Goal: Task Accomplishment & Management: Complete application form

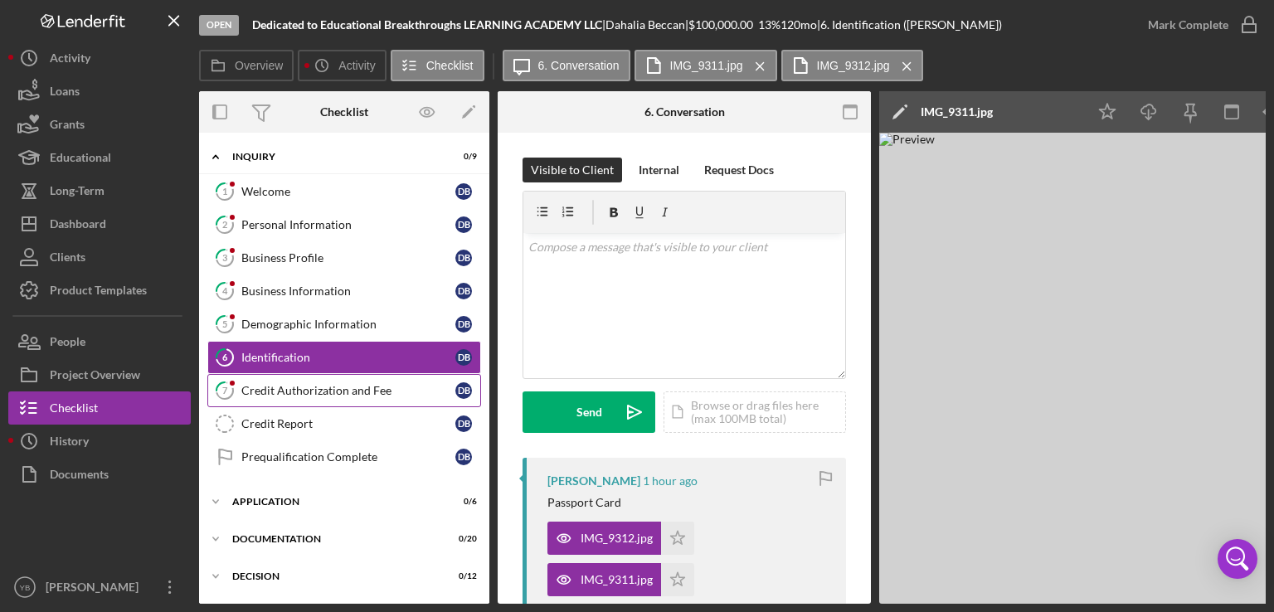
click at [275, 391] on div "Credit Authorization and Fee" at bounding box center [348, 390] width 214 height 13
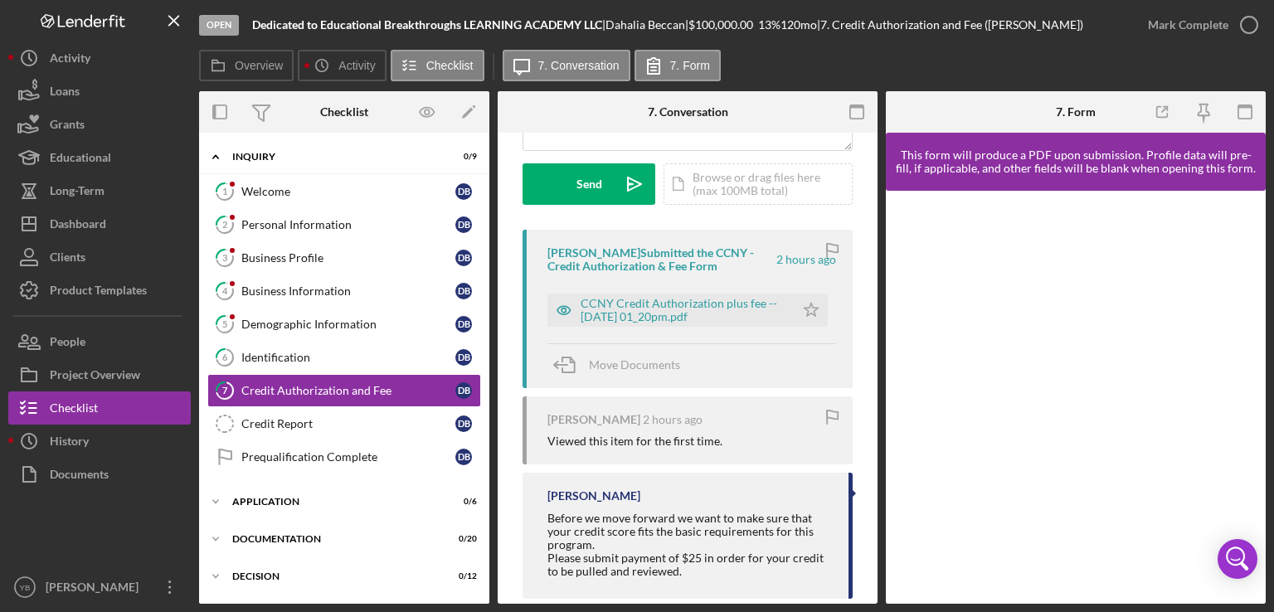
scroll to position [227, 0]
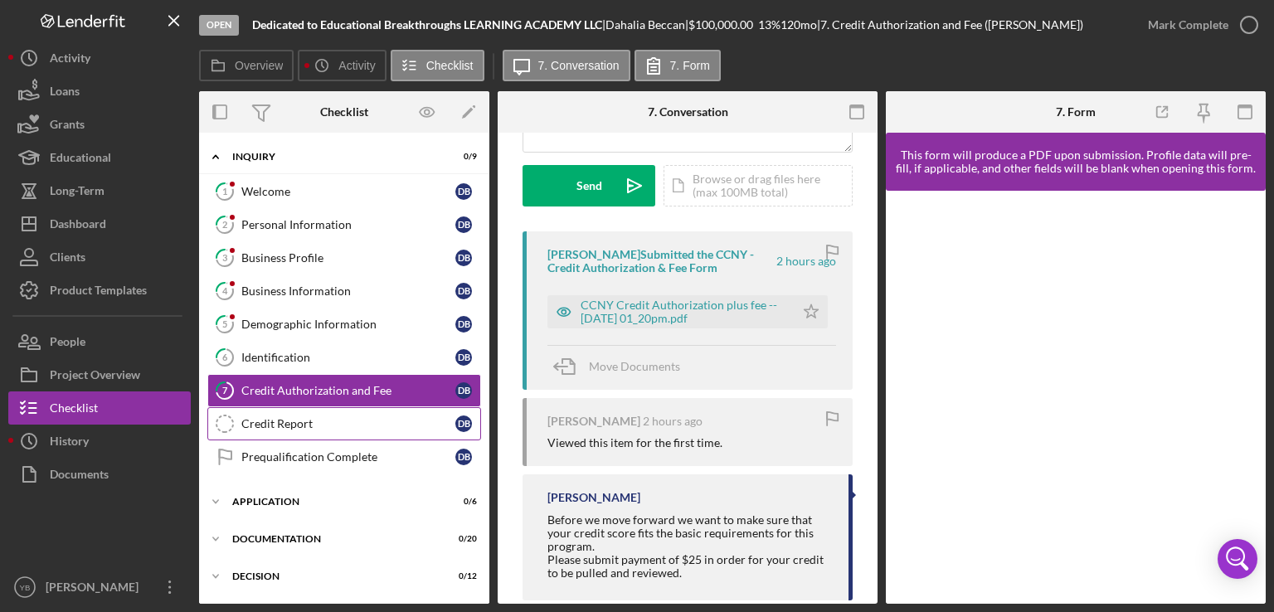
click at [263, 424] on div "Credit Report" at bounding box center [348, 423] width 214 height 13
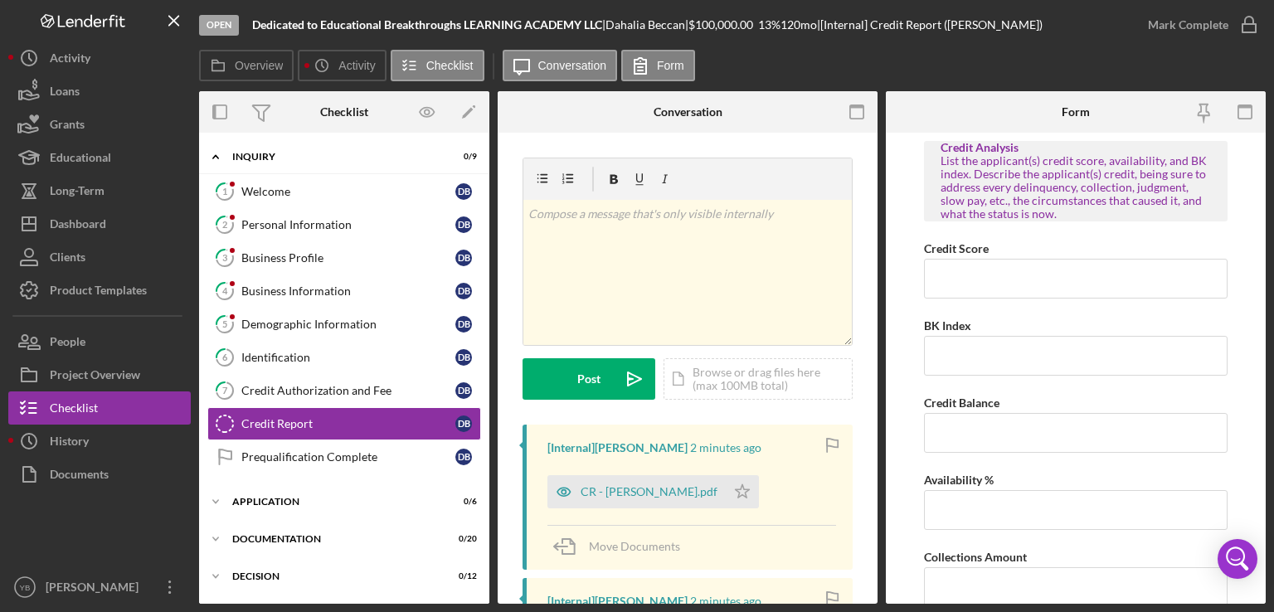
click at [874, 426] on div "Overview Internal Workflow Stage Open Icon/Dropdown Arrow Archive (can unarchiv…" at bounding box center [732, 347] width 1067 height 513
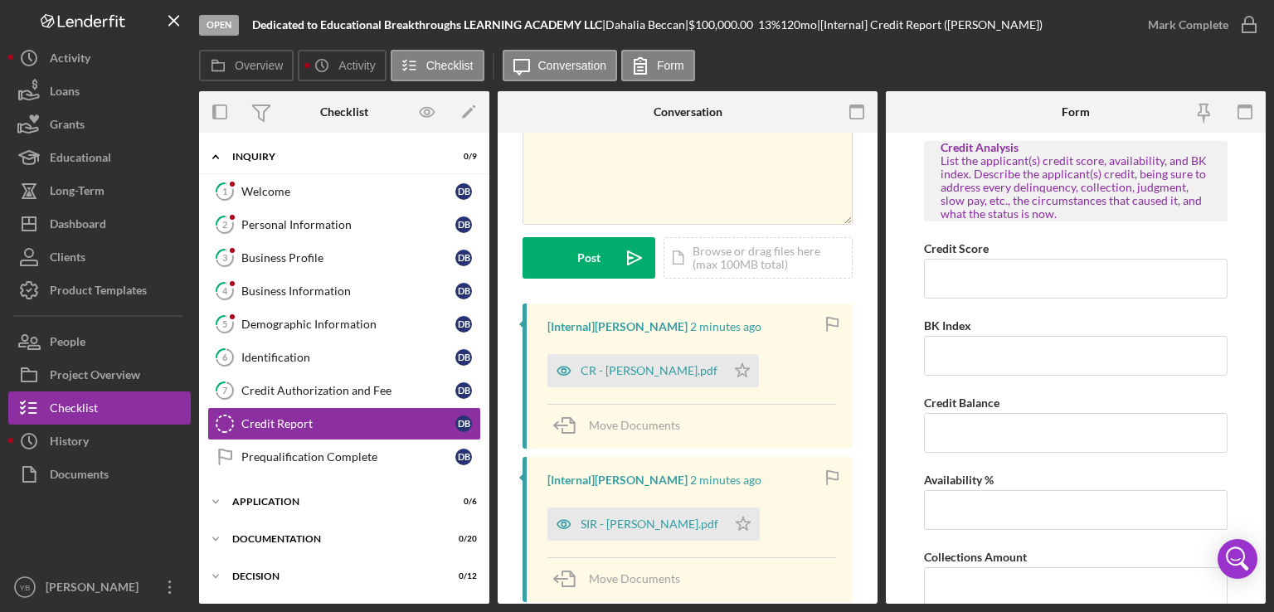
scroll to position [145, 0]
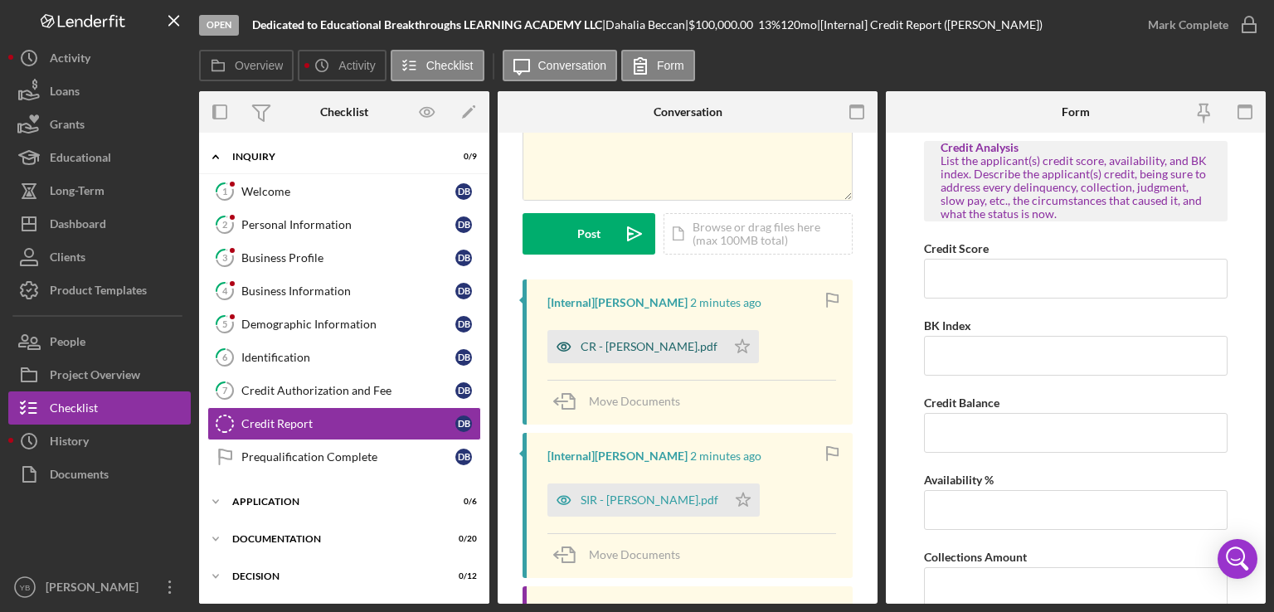
click at [631, 348] on div "CR - [PERSON_NAME].pdf" at bounding box center [649, 346] width 137 height 13
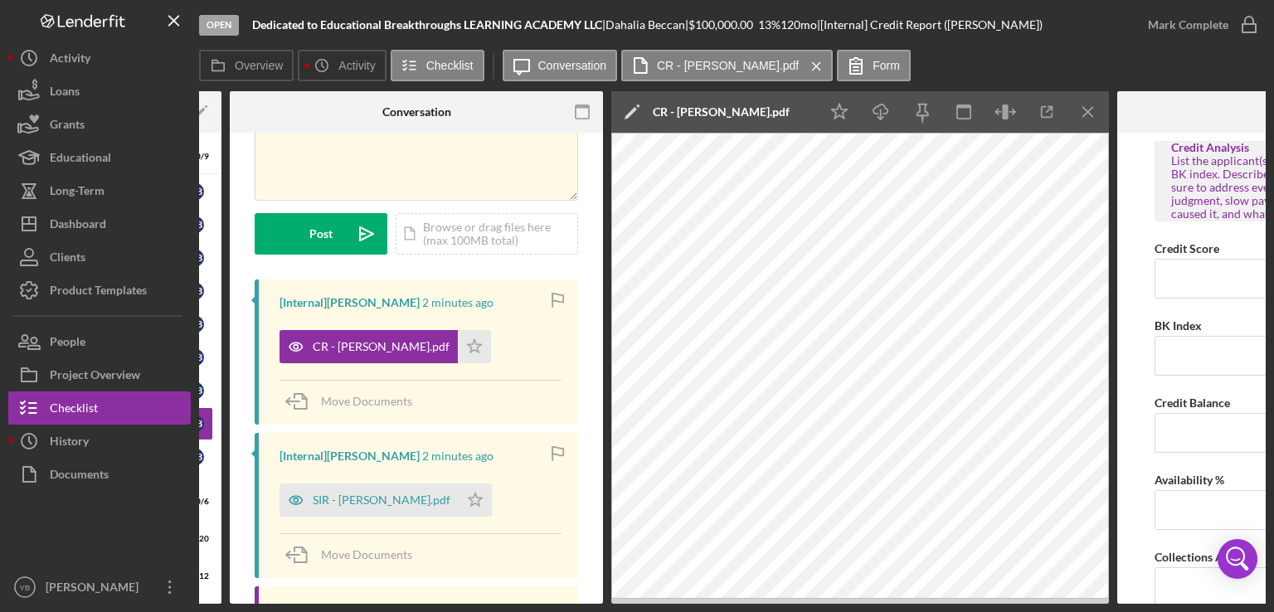
scroll to position [0, 270]
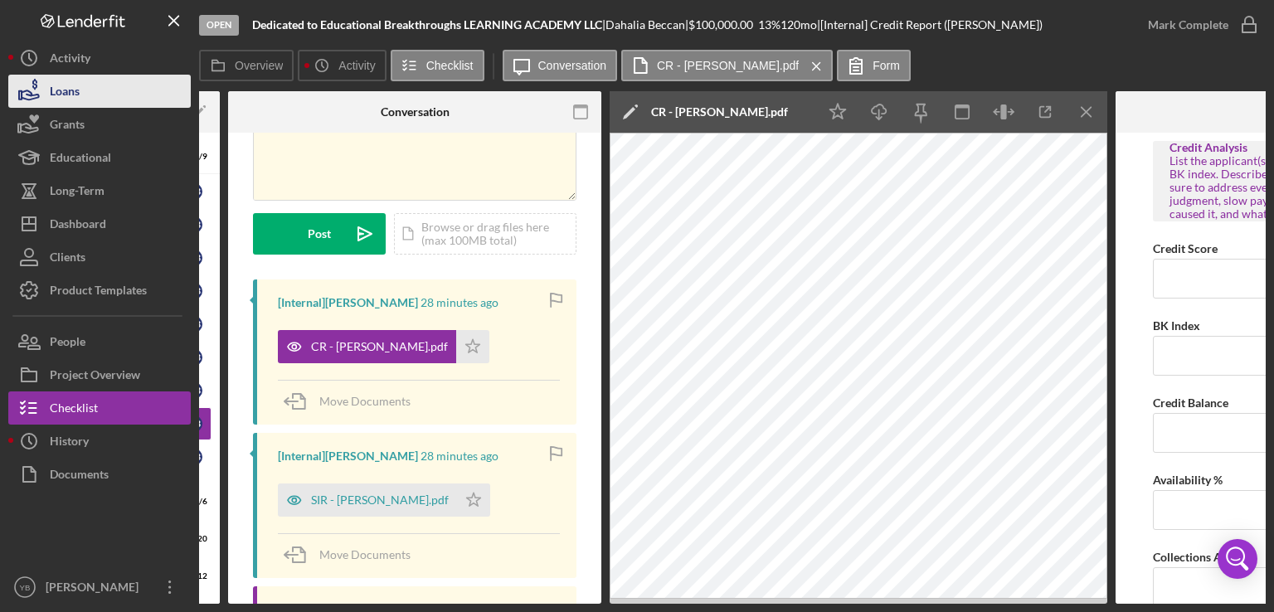
click at [80, 95] on button "Loans" at bounding box center [99, 91] width 183 height 33
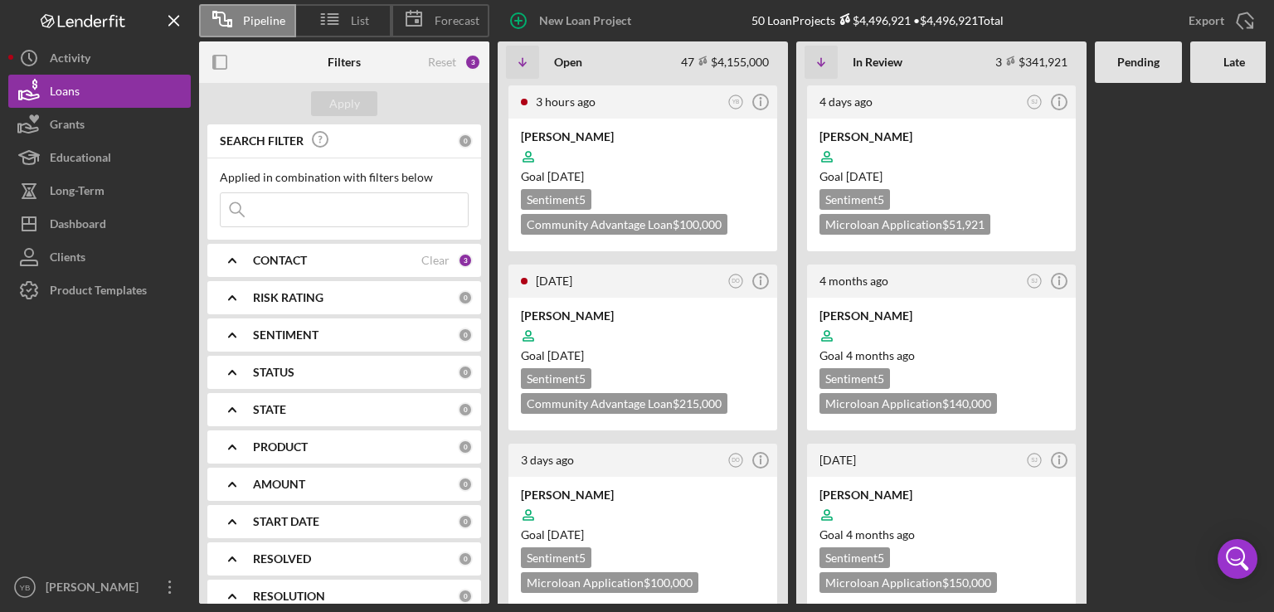
click at [1177, 216] on div at bounding box center [1138, 343] width 87 height 521
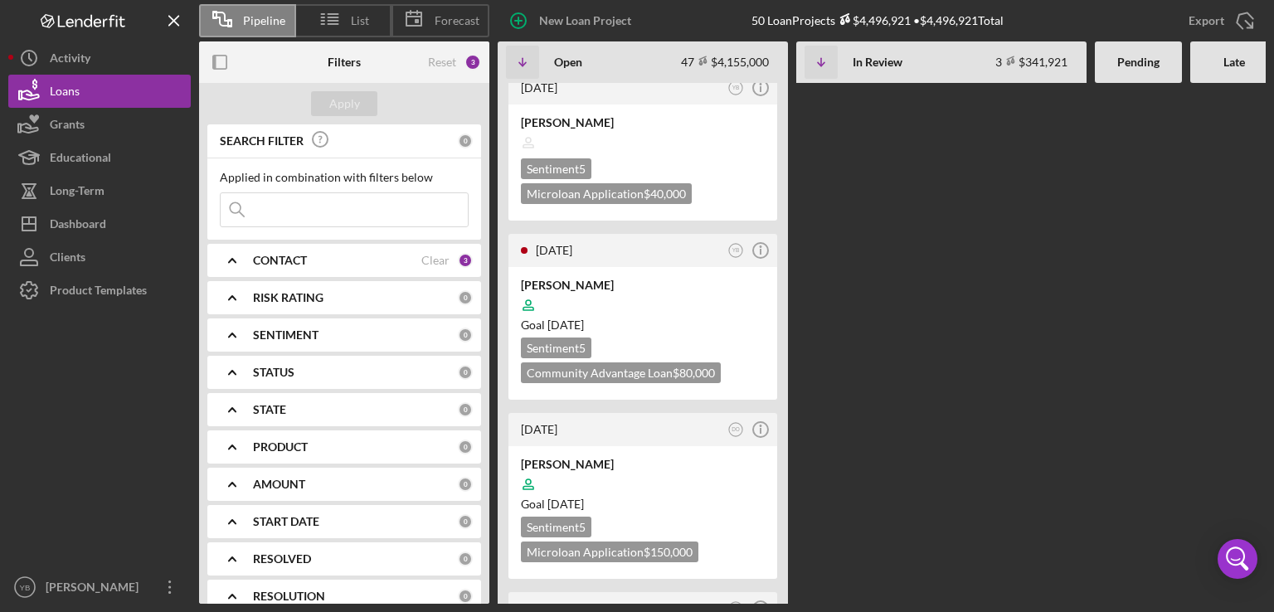
scroll to position [2423, 0]
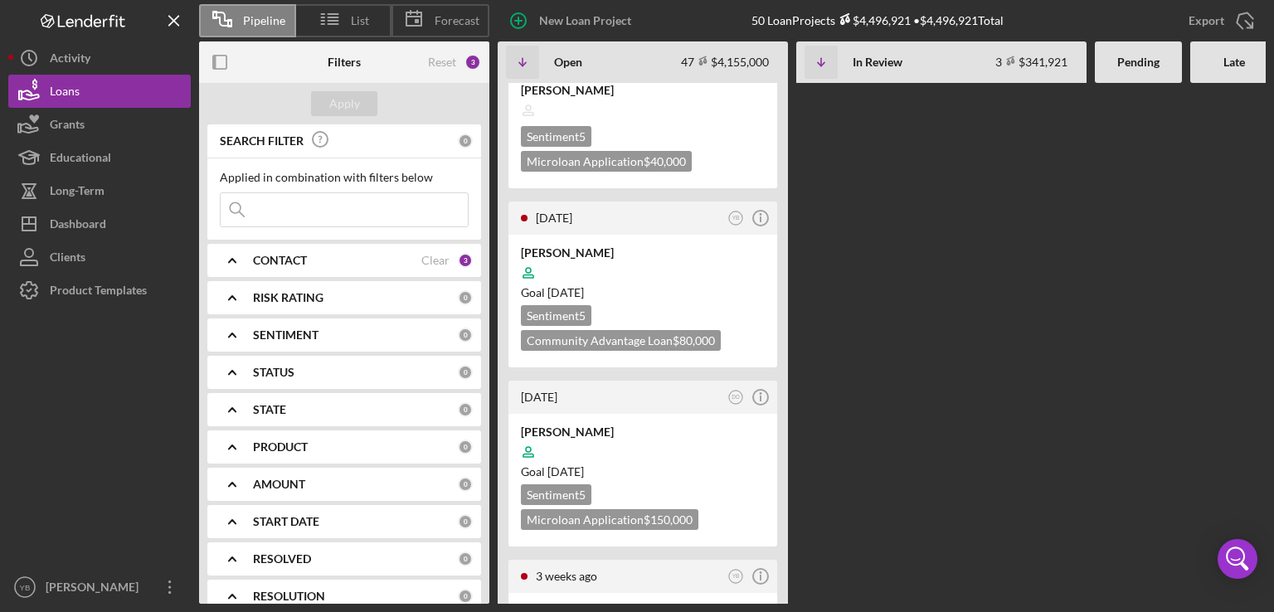
click at [327, 265] on div "CONTACT" at bounding box center [337, 260] width 168 height 13
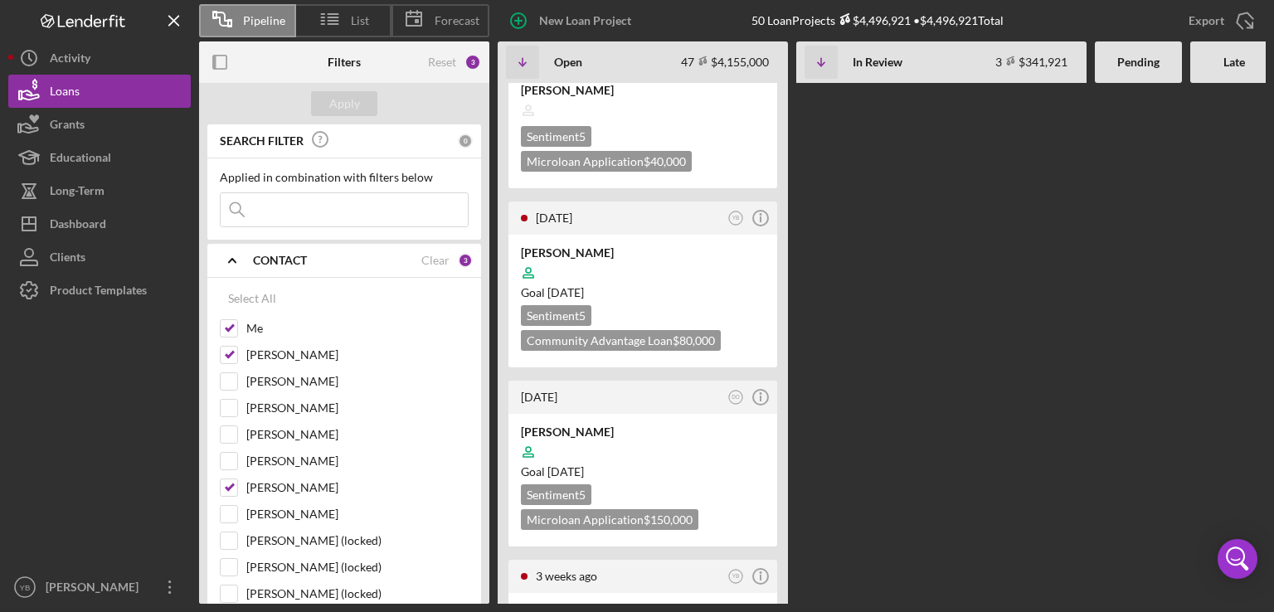
click at [1008, 300] on div "3 hours ago YB Icon/Info [PERSON_NAME] Goal [DATE] Sentiment 5 Community Advant…" at bounding box center [940, 343] width 884 height 521
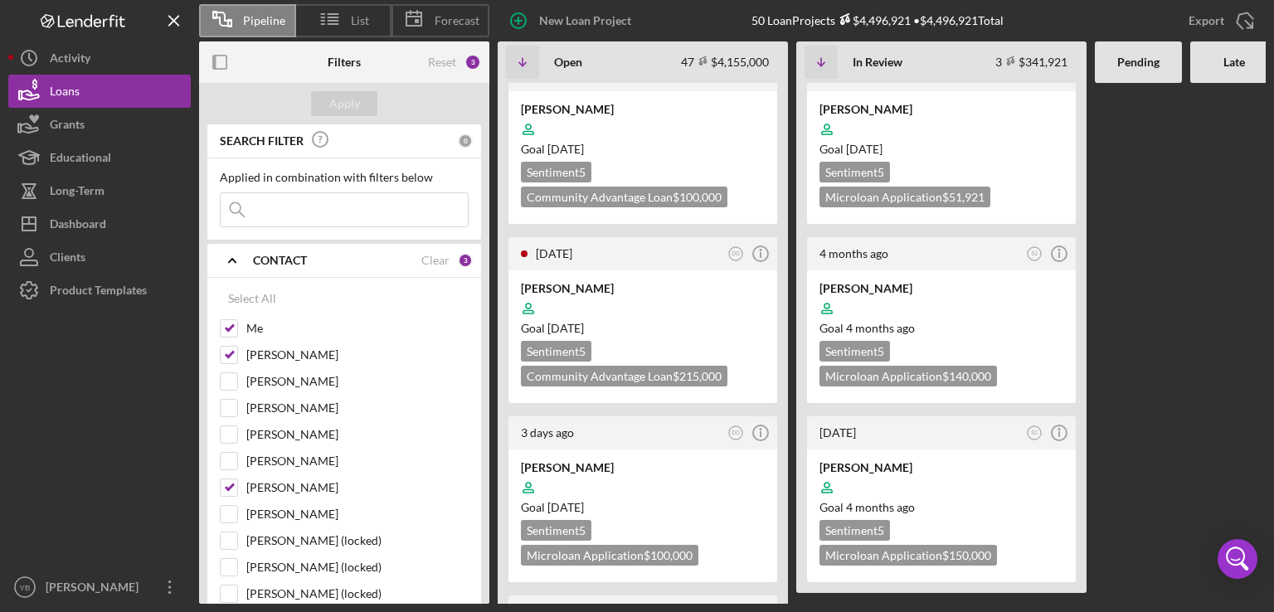
scroll to position [0, 0]
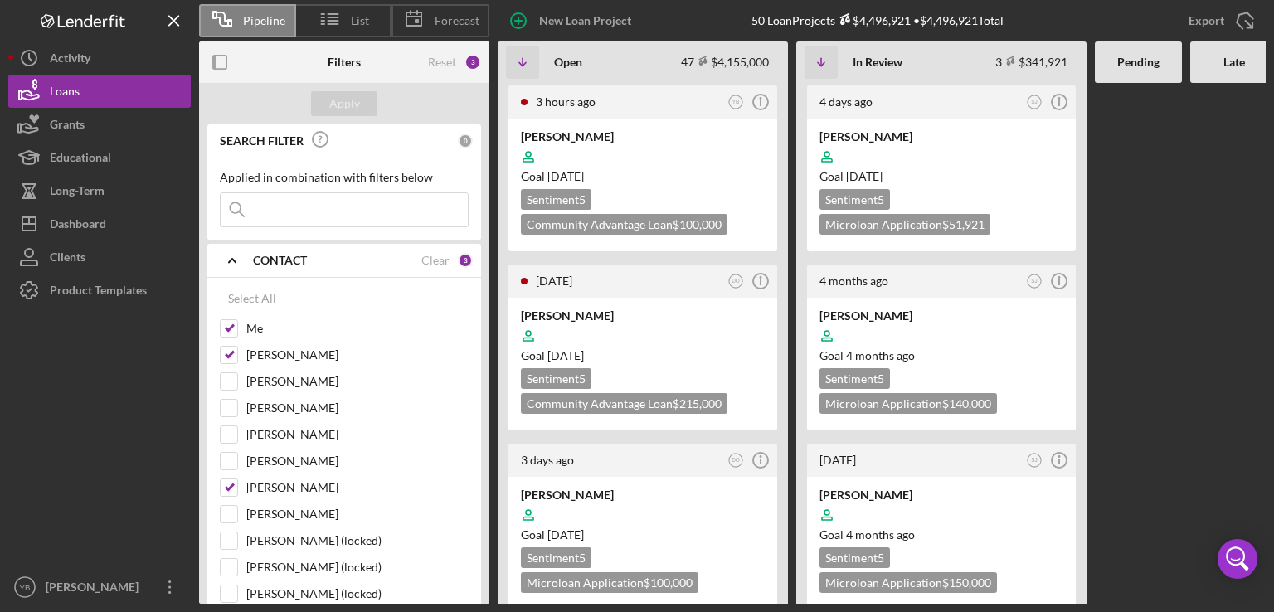
click at [1164, 338] on div at bounding box center [1138, 343] width 87 height 521
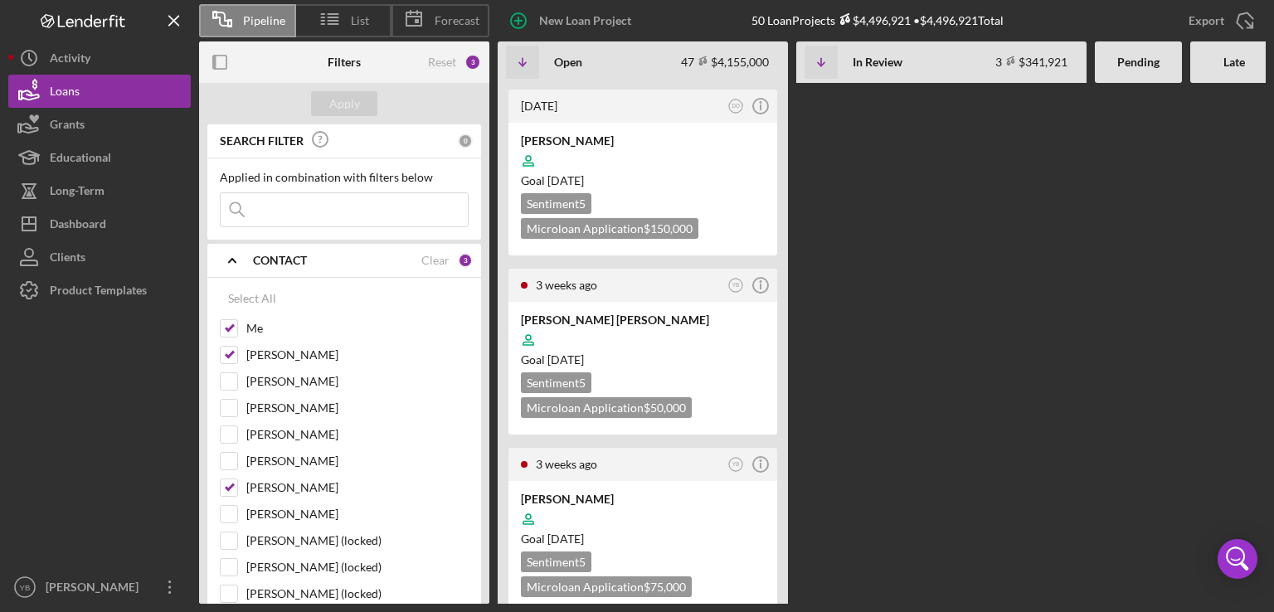
scroll to position [2688, 0]
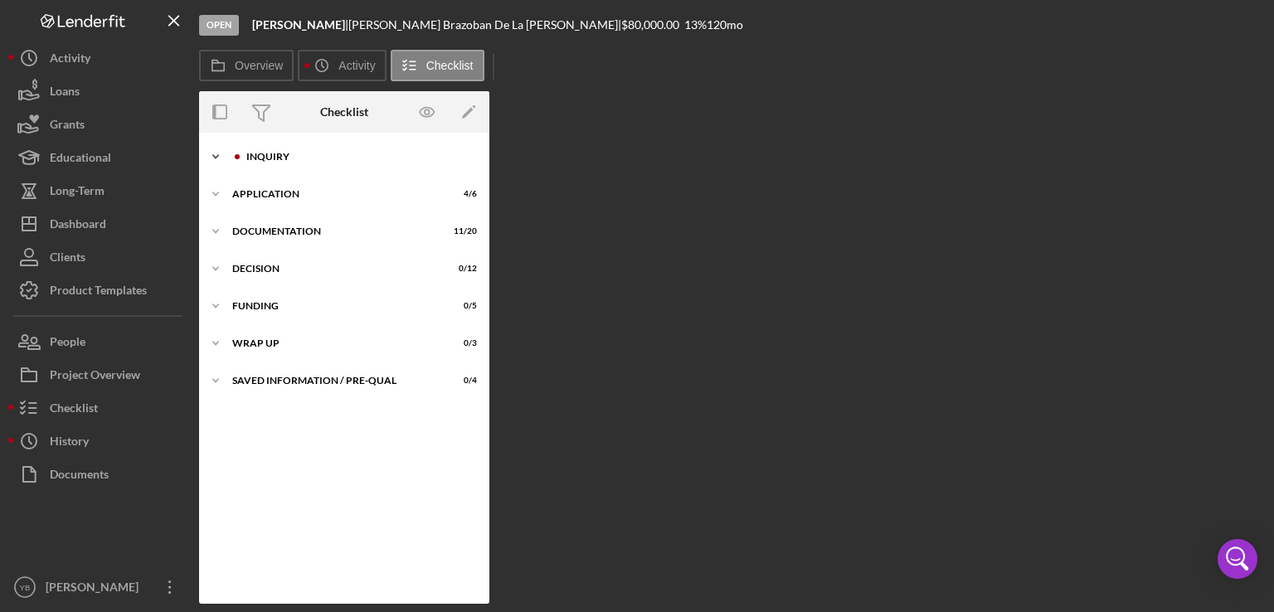
click at [290, 154] on div "Inquiry" at bounding box center [357, 157] width 222 height 10
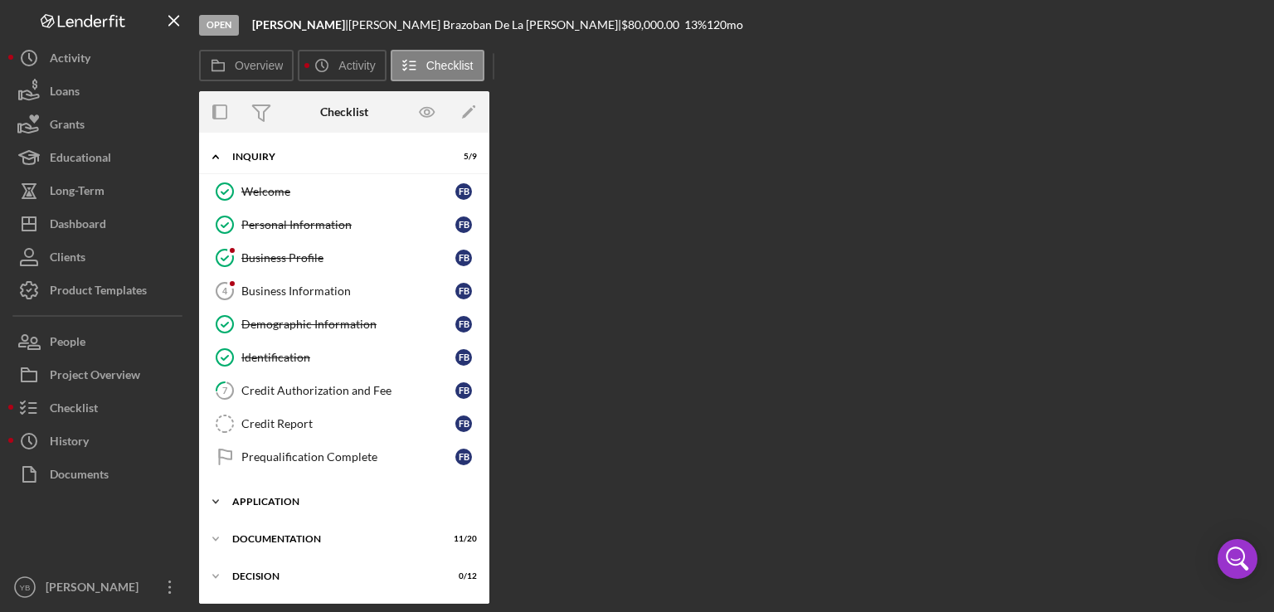
drag, startPoint x: 483, startPoint y: 324, endPoint x: 459, endPoint y: 505, distance: 182.5
click at [459, 505] on div "Icon/Expander Inquiry 5 / 9 Welcome Welcome F B Personal Information Personal I…" at bounding box center [344, 423] width 290 height 565
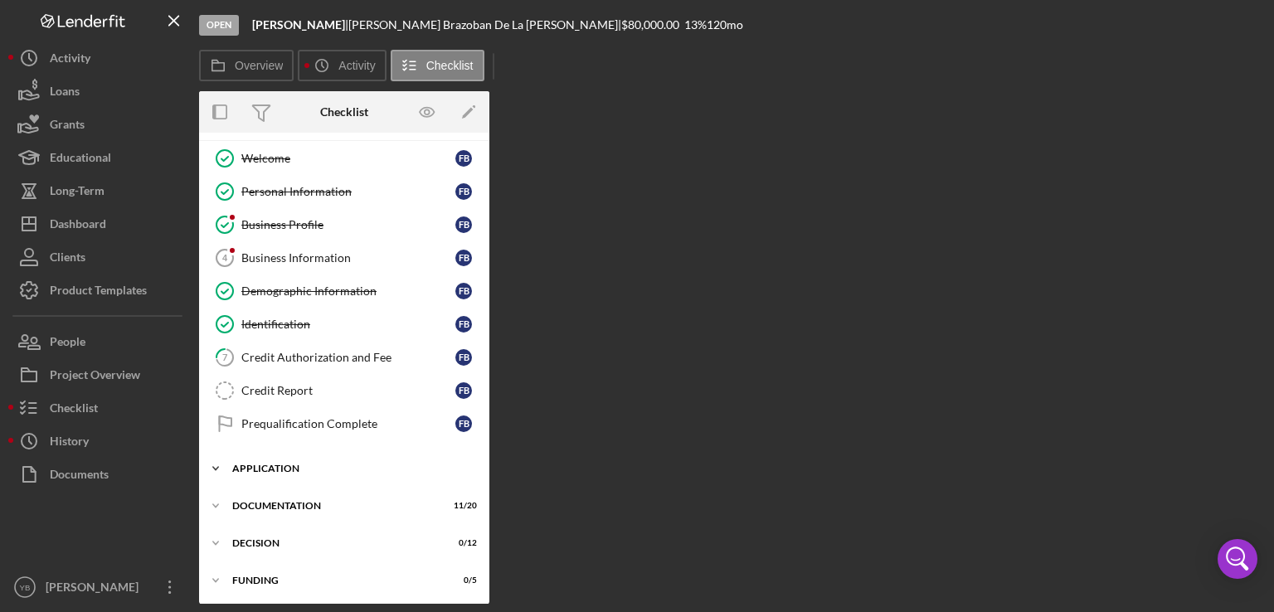
scroll to position [107, 0]
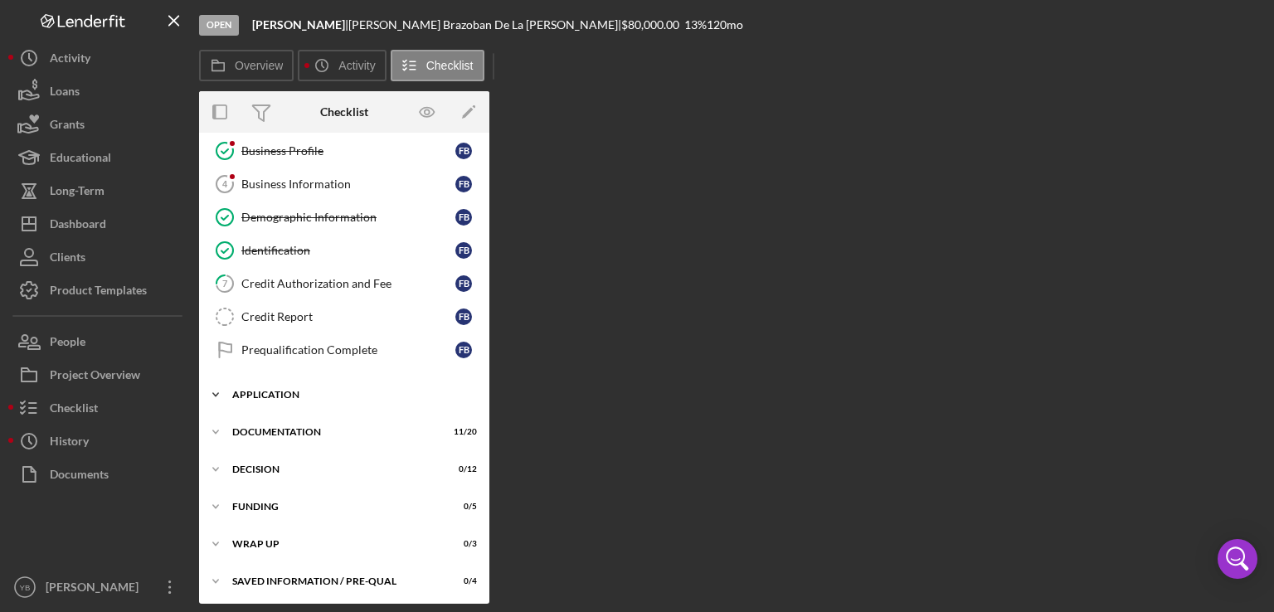
click at [271, 397] on div "Icon/Expander Application 4 / 6" at bounding box center [344, 394] width 290 height 33
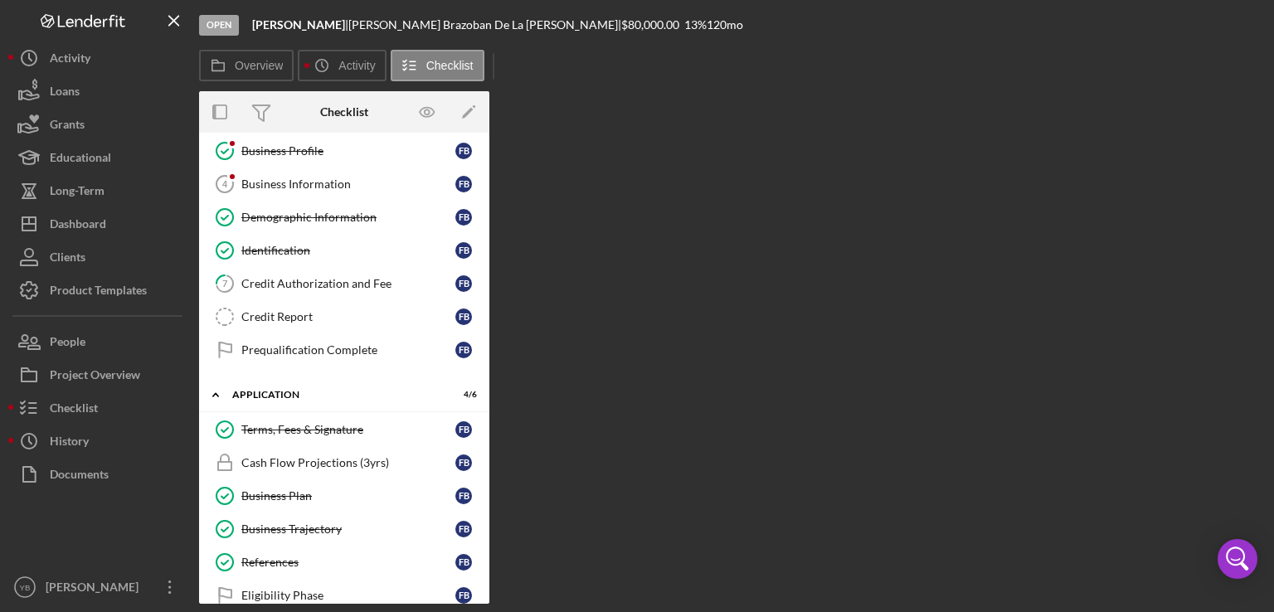
drag, startPoint x: 490, startPoint y: 462, endPoint x: 486, endPoint y: 514, distance: 52.4
click at [486, 514] on div "Overview Internal Workflow Stage Open Icon/Dropdown Arrow Archive (can unarchiv…" at bounding box center [732, 347] width 1067 height 513
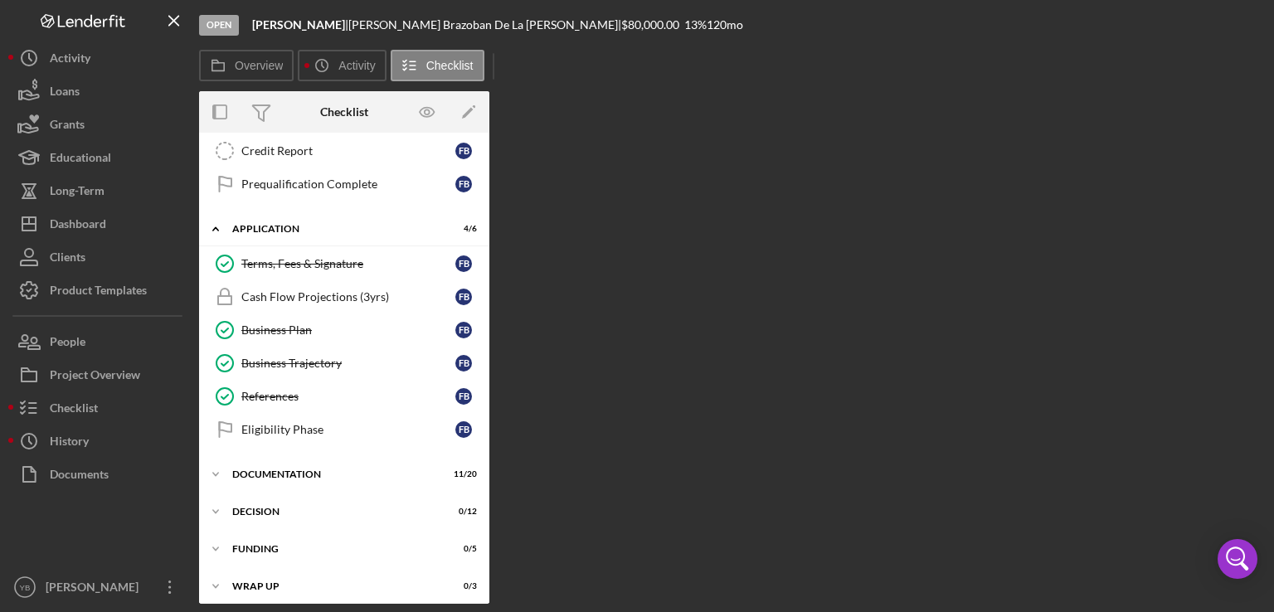
scroll to position [282, 0]
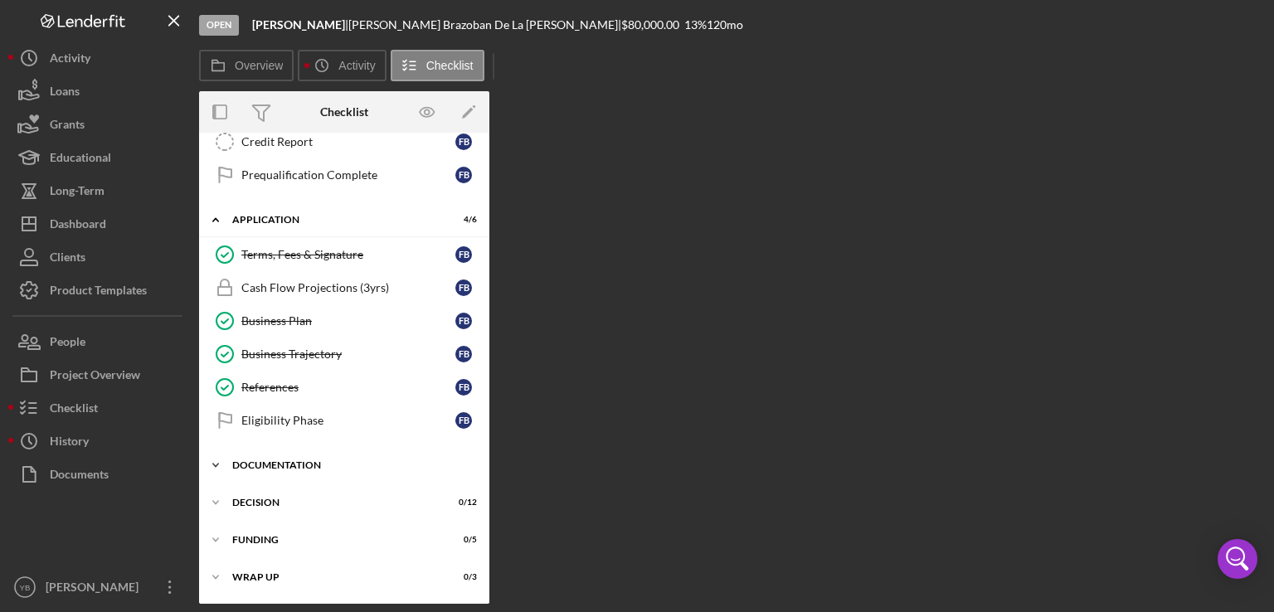
click at [290, 460] on div "Documentation" at bounding box center [350, 465] width 236 height 10
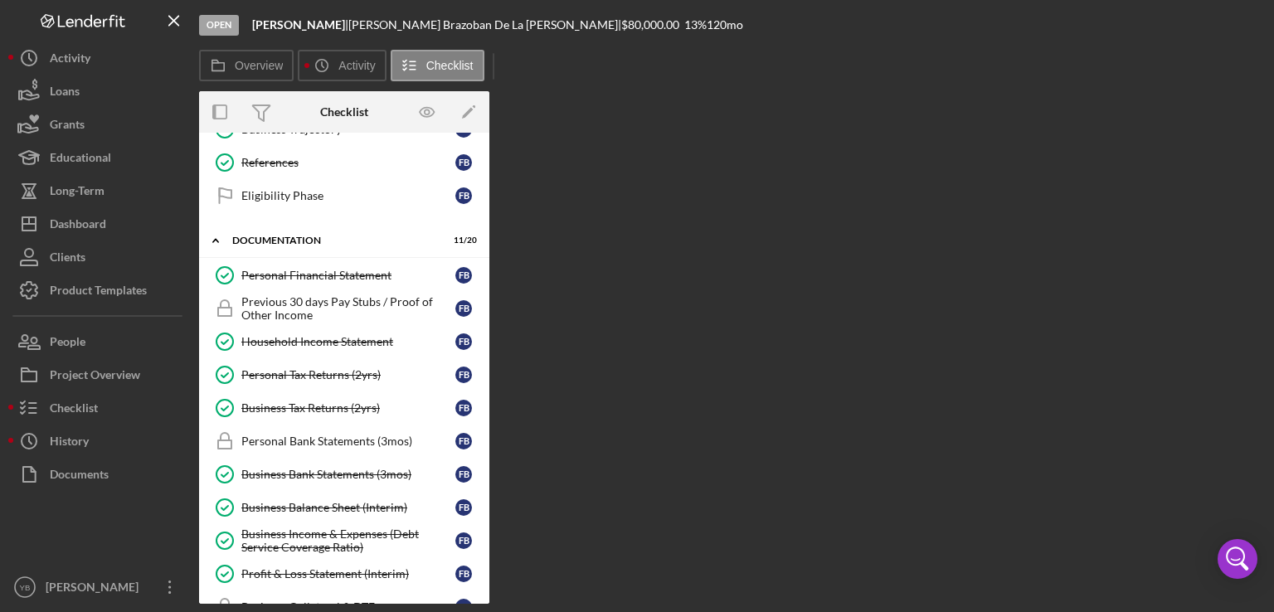
scroll to position [517, 0]
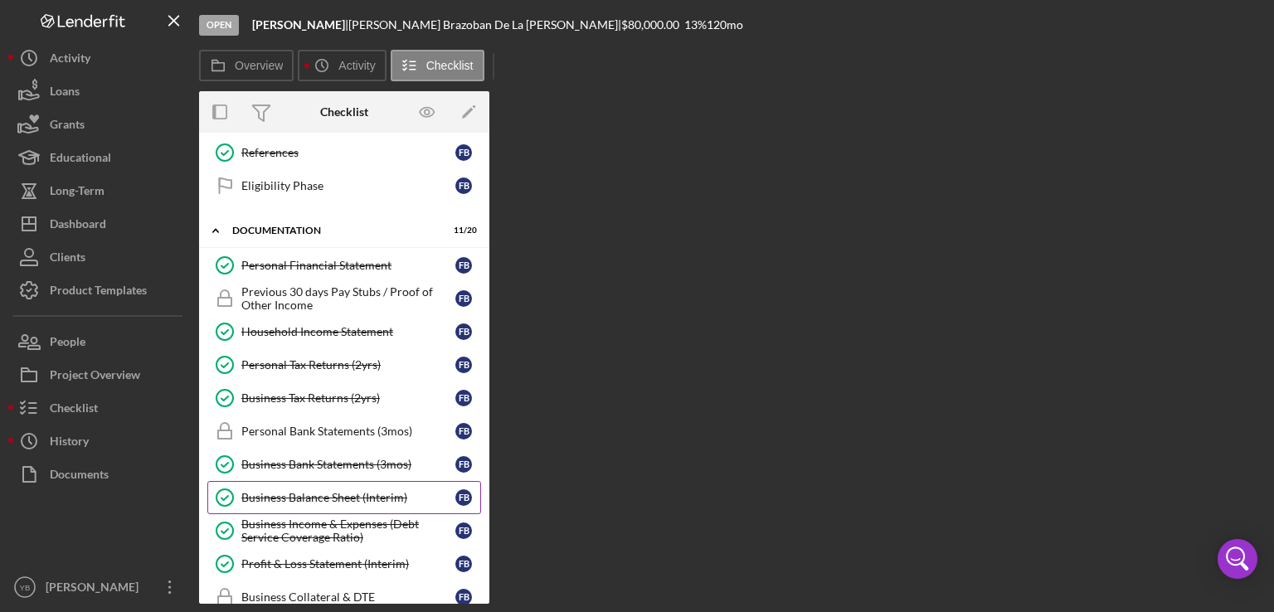
click at [324, 491] on div "Business Balance Sheet (Interim)" at bounding box center [348, 497] width 214 height 13
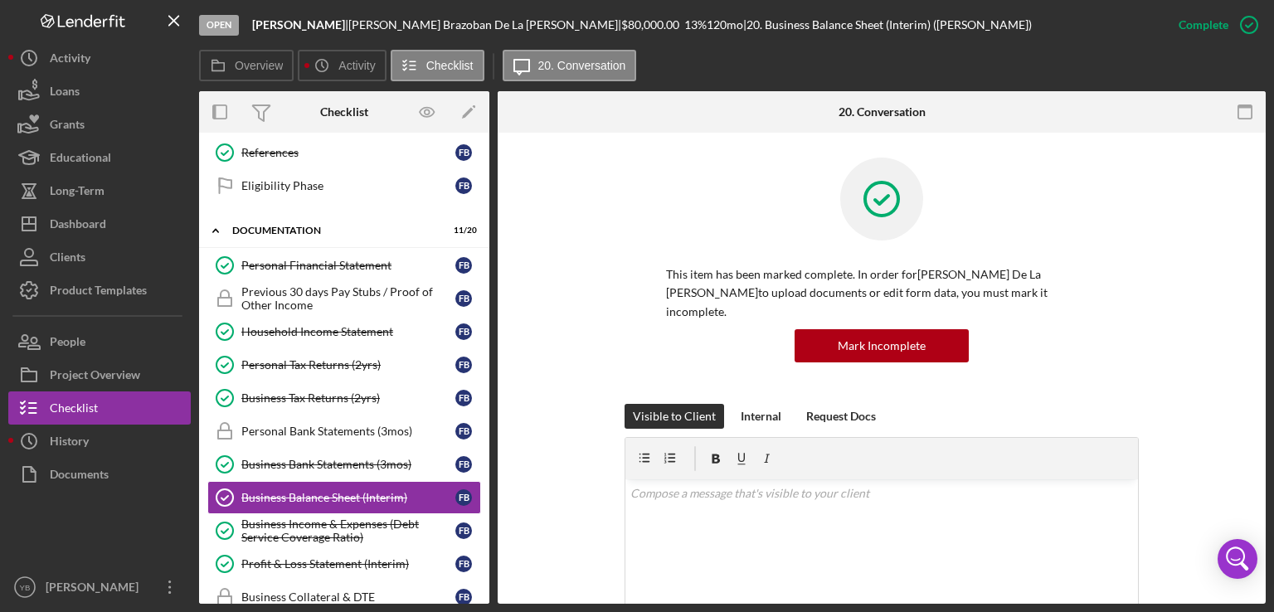
click at [1142, 356] on div "This item has been marked complete. In order for [PERSON_NAME] De La [PERSON_NA…" at bounding box center [882, 281] width 719 height 246
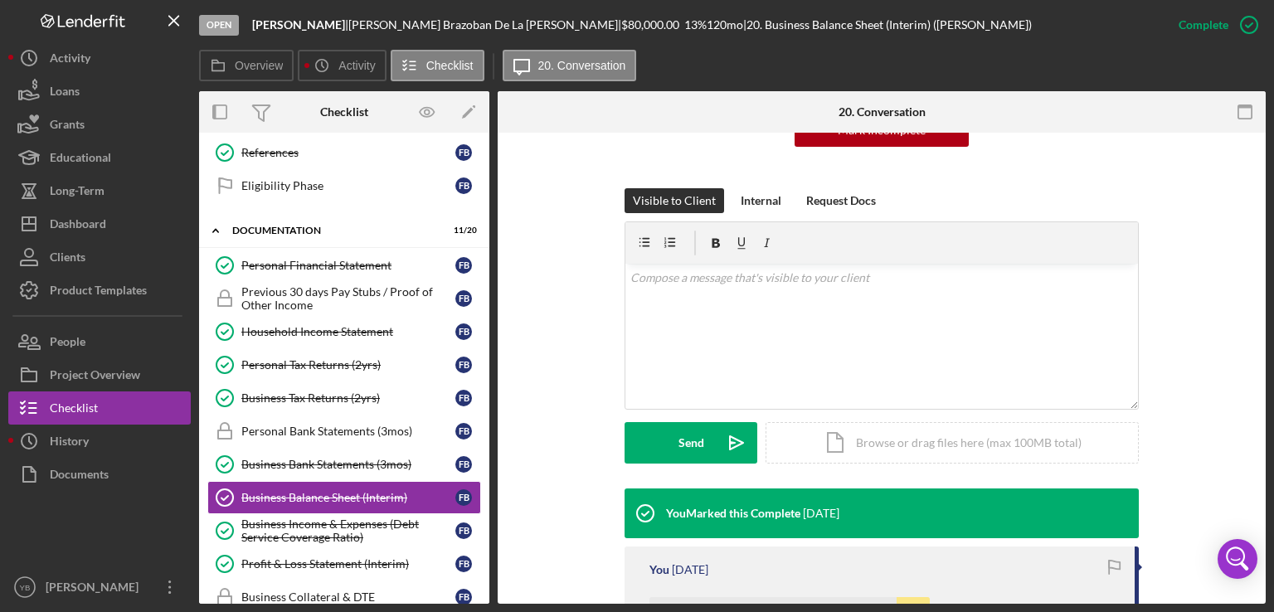
scroll to position [398, 0]
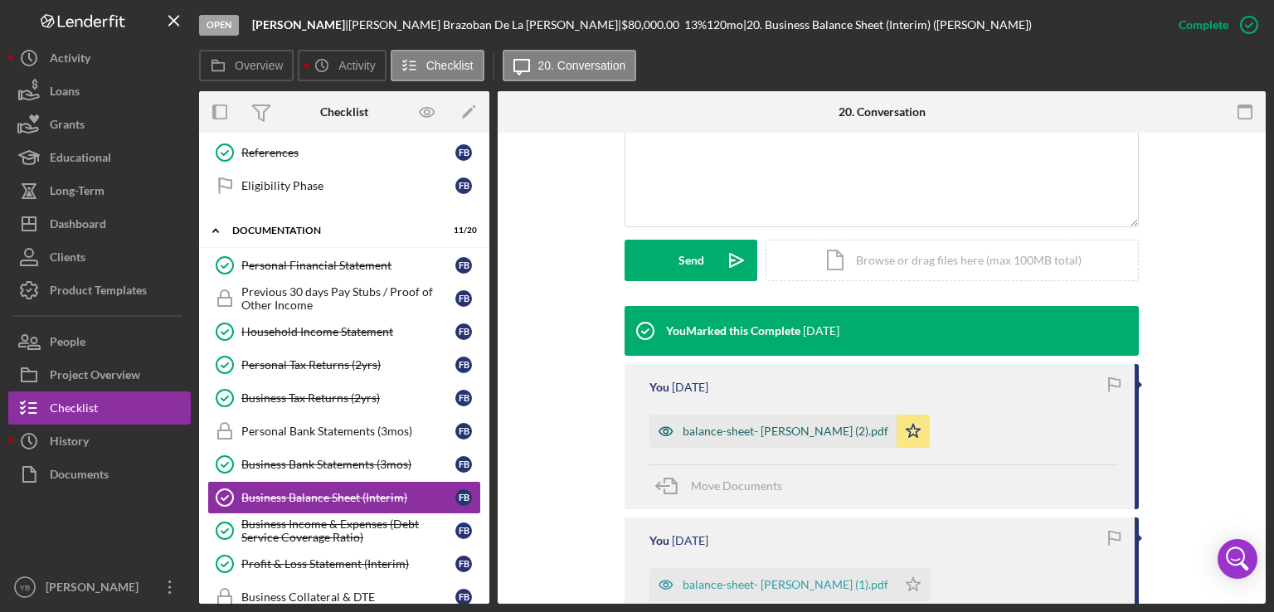
click at [774, 425] on div "balance-sheet- [PERSON_NAME] (2).pdf" at bounding box center [786, 431] width 206 height 13
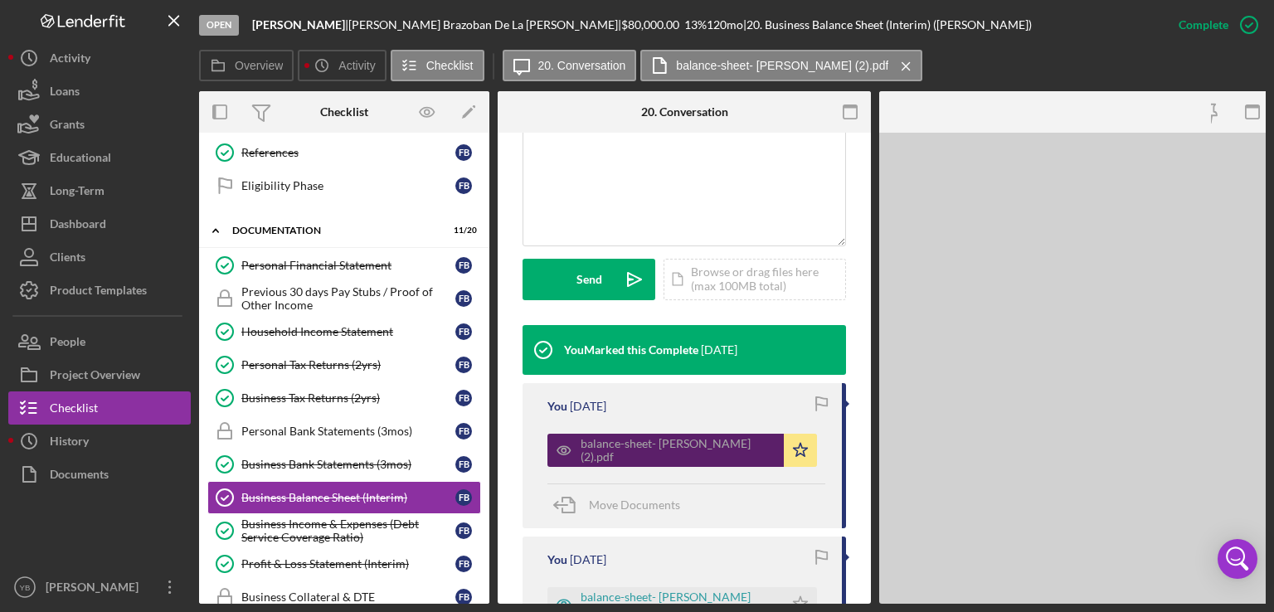
scroll to position [435, 0]
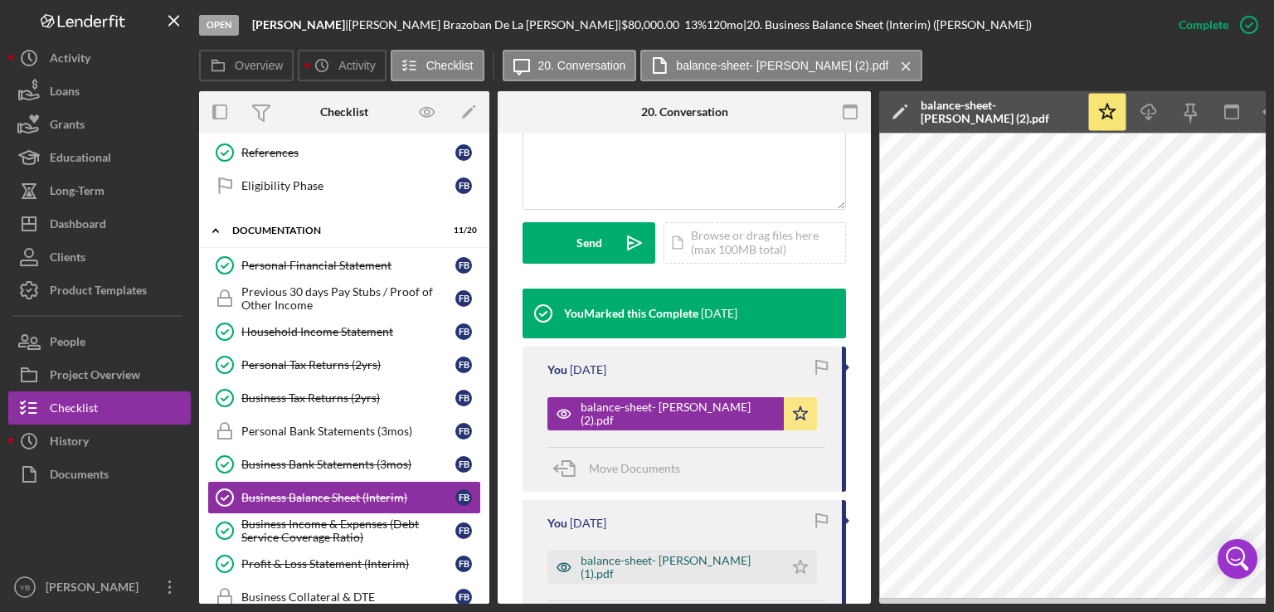
click at [660, 560] on div "balance-sheet- [PERSON_NAME] (1).pdf" at bounding box center [678, 567] width 195 height 27
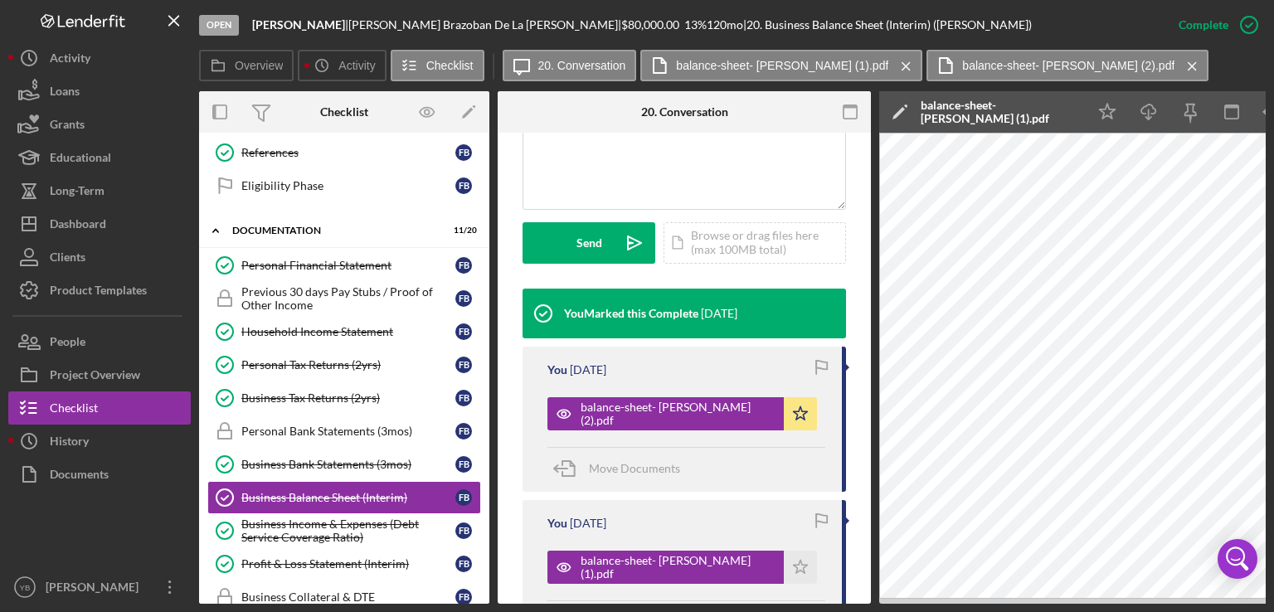
scroll to position [843, 0]
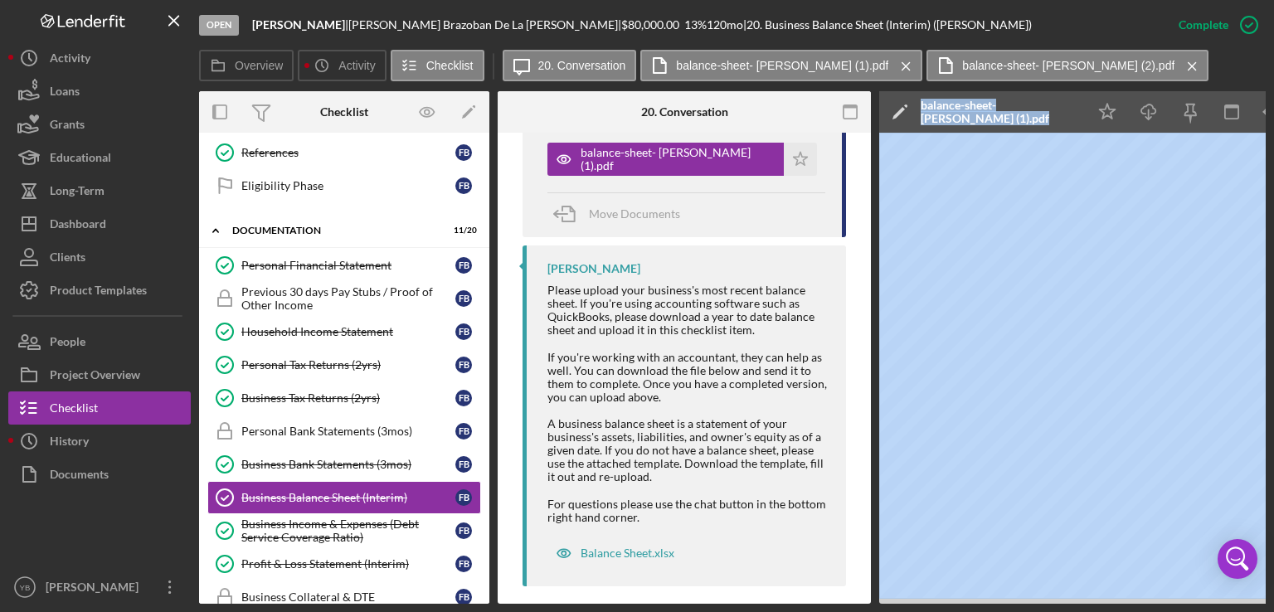
drag, startPoint x: 855, startPoint y: 603, endPoint x: 1029, endPoint y: 599, distance: 173.5
click at [136, 387] on div "Open [PERSON_NAME] | [PERSON_NAME] De La [PERSON_NAME] | $80,000.00 13 % 120 mo…" at bounding box center [637, 302] width 1258 height 604
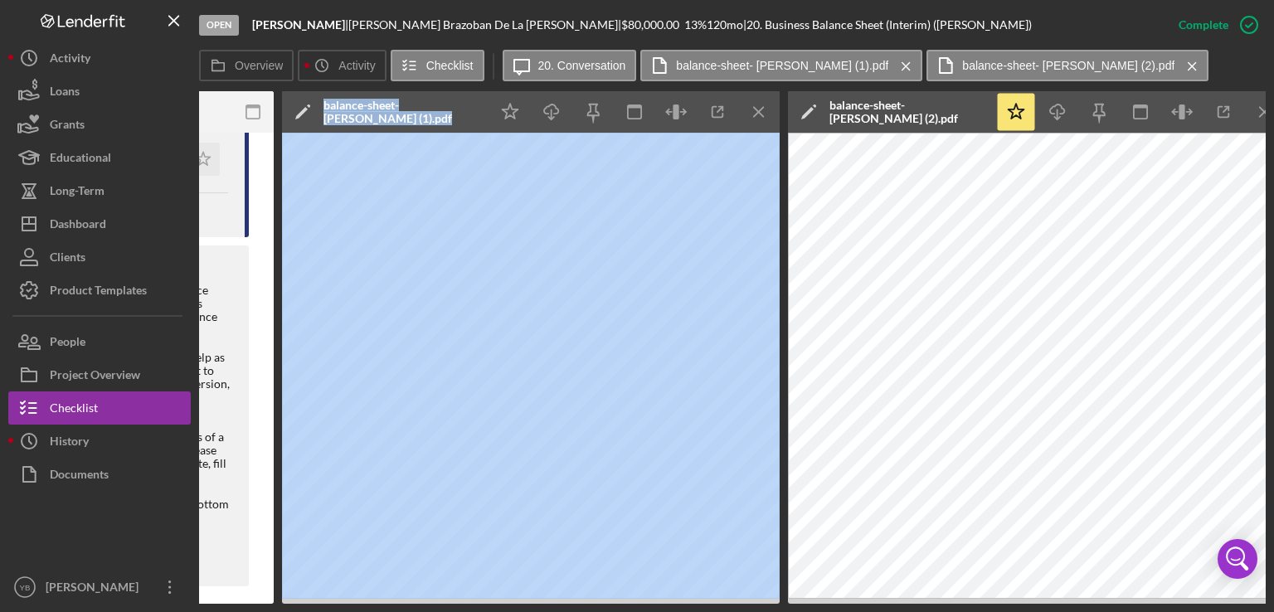
scroll to position [0, 596]
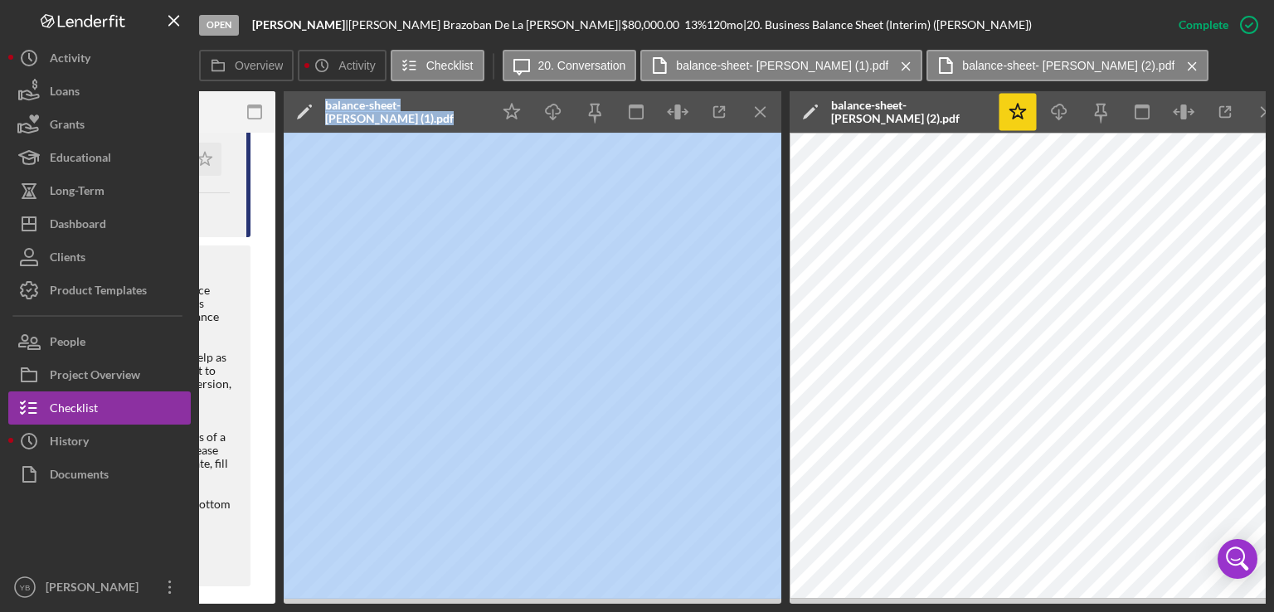
click at [1018, 118] on icon "Icon/Star" at bounding box center [1018, 112] width 37 height 37
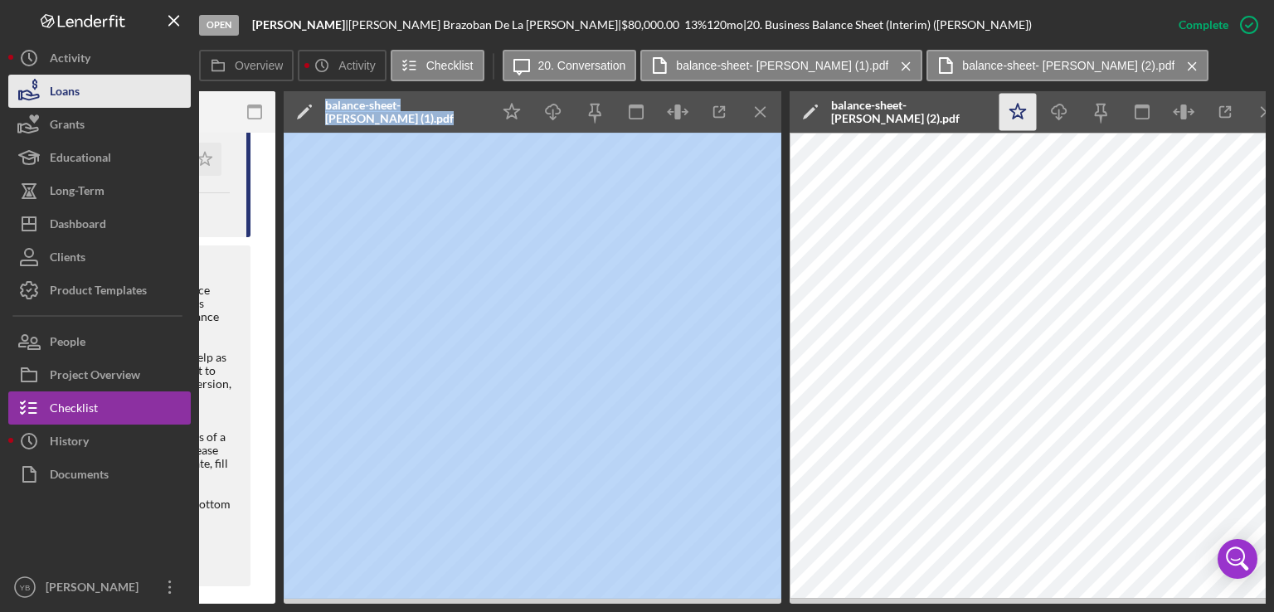
click at [86, 90] on button "Loans" at bounding box center [99, 91] width 183 height 33
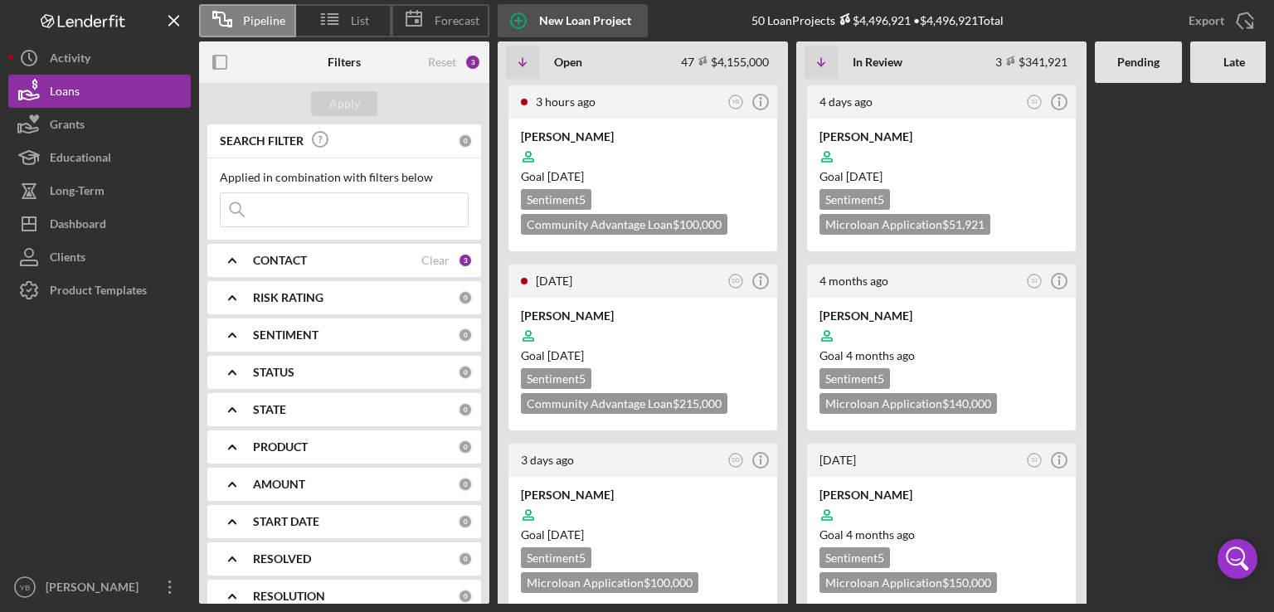
click at [568, 21] on div "New Loan Project" at bounding box center [585, 20] width 92 height 33
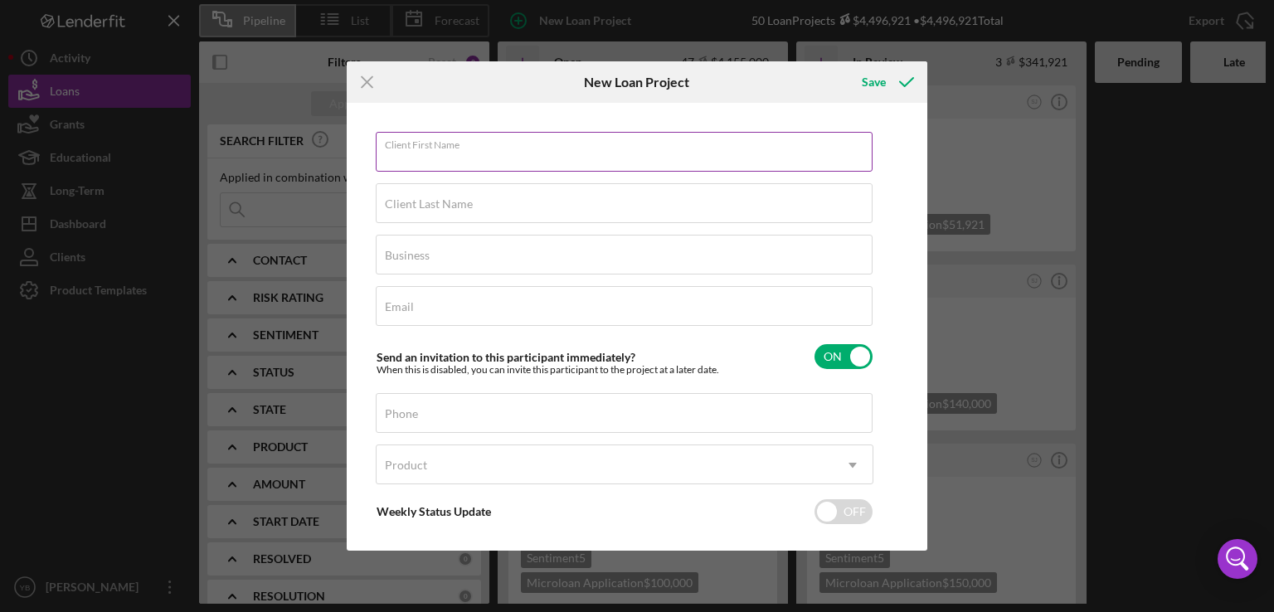
click at [442, 144] on div "Client First Name Required" at bounding box center [625, 152] width 498 height 41
paste input "[PERSON_NAME] [PERSON_NAME] Brazoban"
type input "[PERSON_NAME] [PERSON_NAME] Brazoban"
click at [412, 207] on label "Client Last Name" at bounding box center [429, 203] width 88 height 13
click at [412, 207] on input "Client Last Name" at bounding box center [624, 203] width 497 height 40
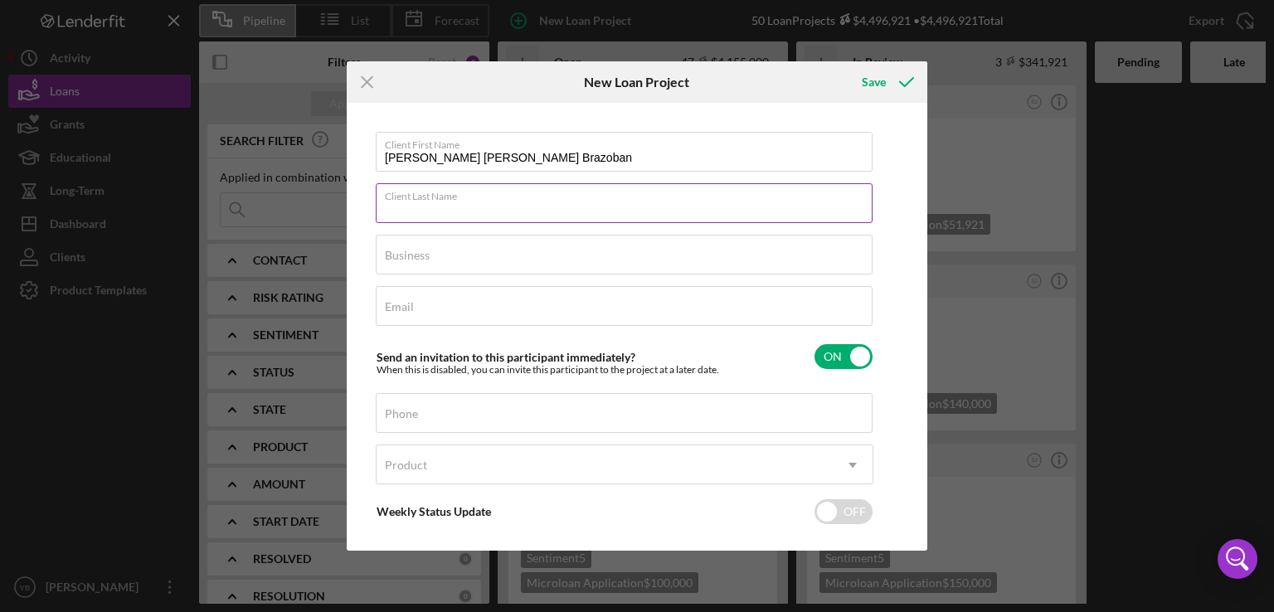
paste input "[PERSON_NAME] [PERSON_NAME] Brazoban"
type input "[PERSON_NAME] [PERSON_NAME] Brazoban"
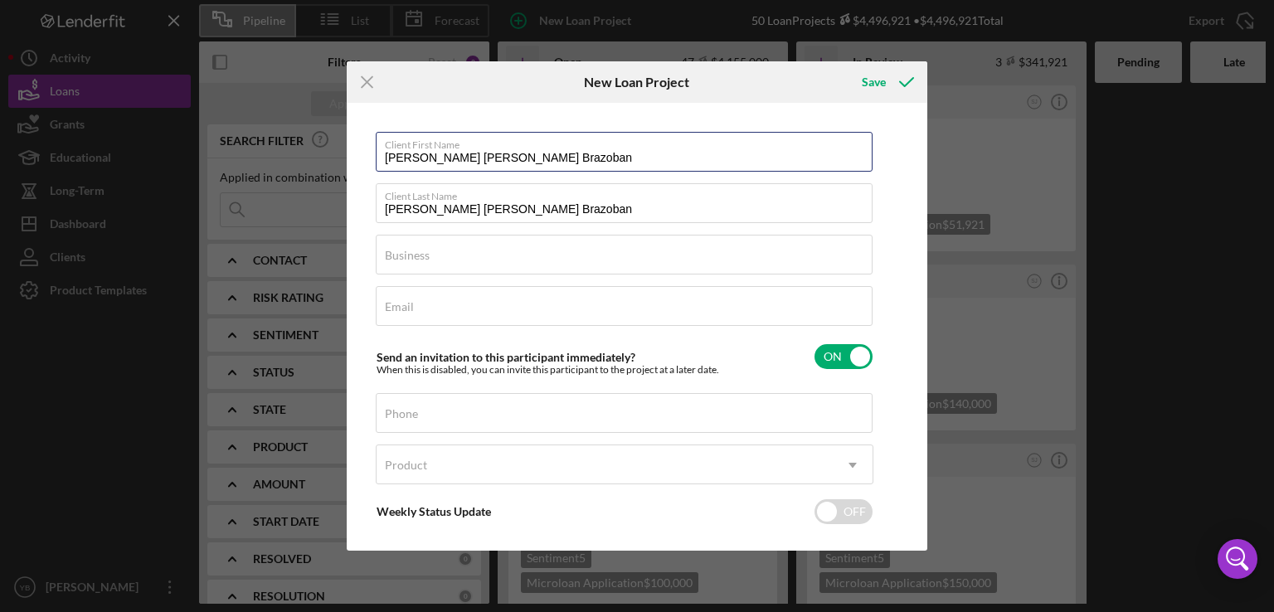
drag, startPoint x: 460, startPoint y: 157, endPoint x: 363, endPoint y: 163, distance: 97.3
click at [363, 163] on div "Client First Name [PERSON_NAME] [PERSON_NAME] [PERSON_NAME] Client Last Name [P…" at bounding box center [637, 327] width 572 height 440
click at [613, 153] on input "[PERSON_NAME] [PERSON_NAME] Brazoban" at bounding box center [624, 152] width 497 height 40
drag, startPoint x: 461, startPoint y: 153, endPoint x: 616, endPoint y: 144, distance: 155.5
click at [616, 144] on div "Client First Name [PERSON_NAME] [PERSON_NAME] Brazoban" at bounding box center [625, 152] width 498 height 41
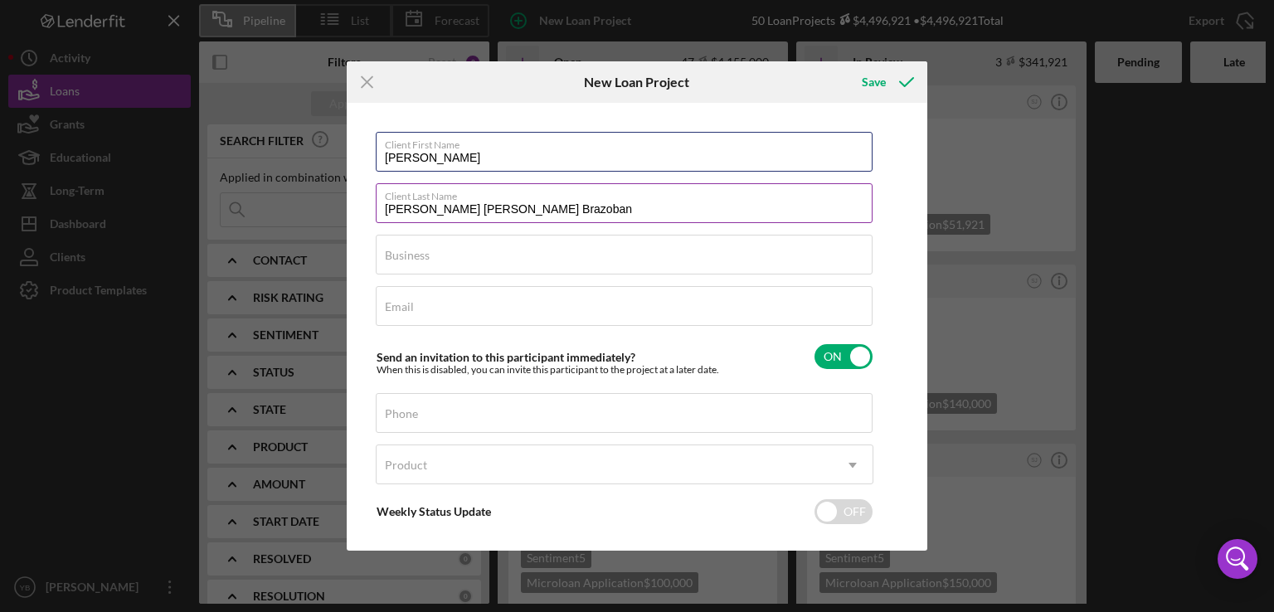
type input "[PERSON_NAME]"
drag, startPoint x: 461, startPoint y: 210, endPoint x: 355, endPoint y: 216, distance: 106.4
click at [355, 216] on div "Client First Name [PERSON_NAME] Client Last Name [PERSON_NAME] [PERSON_NAME] Br…" at bounding box center [637, 327] width 572 height 440
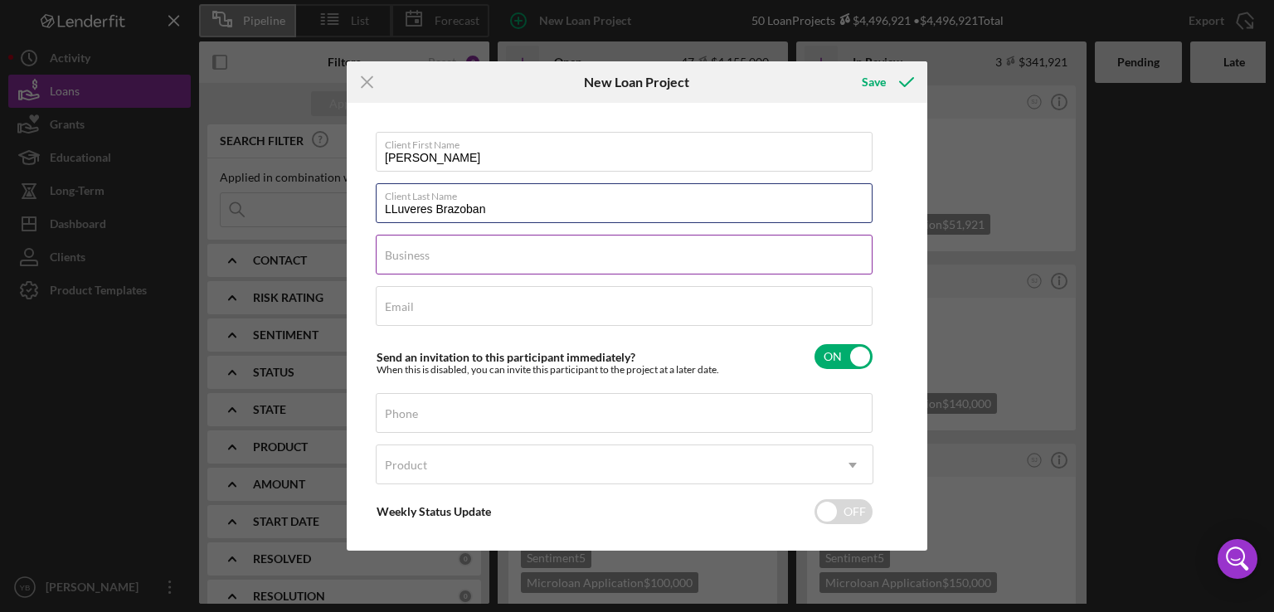
type input "LLuveres Brazoban"
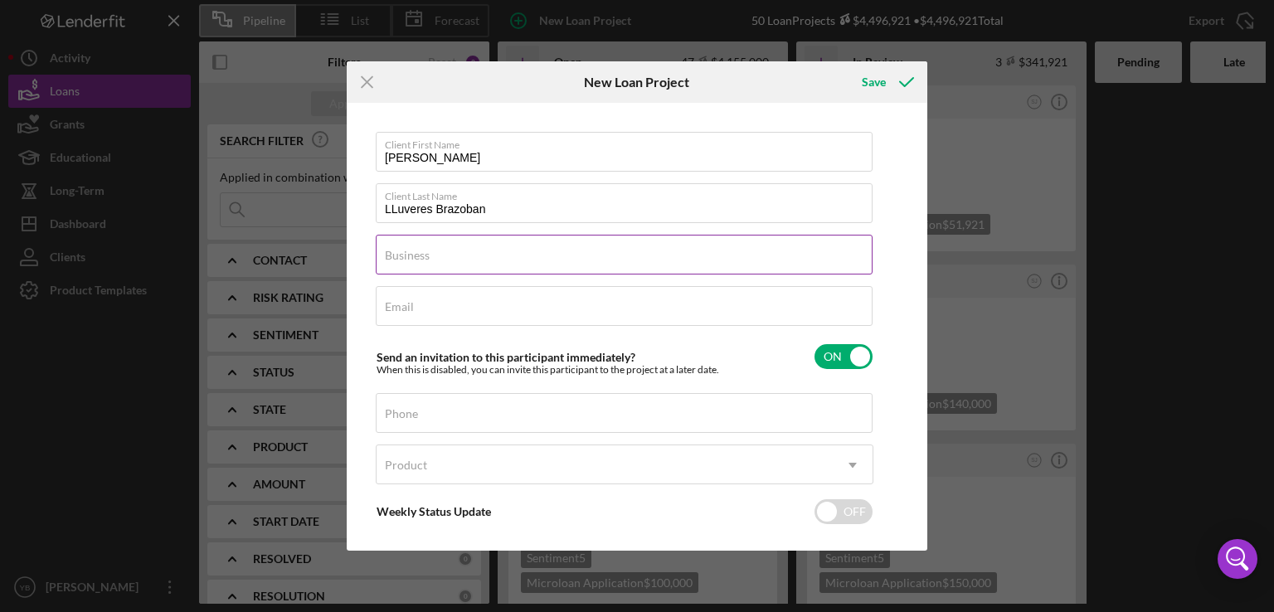
click at [427, 259] on label "Business" at bounding box center [407, 255] width 45 height 13
click at [427, 259] on input "Business" at bounding box center [624, 255] width 497 height 40
paste input "[PERSON_NAME] [PERSON_NAME] Brazoban"
type input "[PERSON_NAME] [PERSON_NAME] Brazoban"
click at [408, 204] on input "LLuveres Brazoban" at bounding box center [624, 203] width 497 height 40
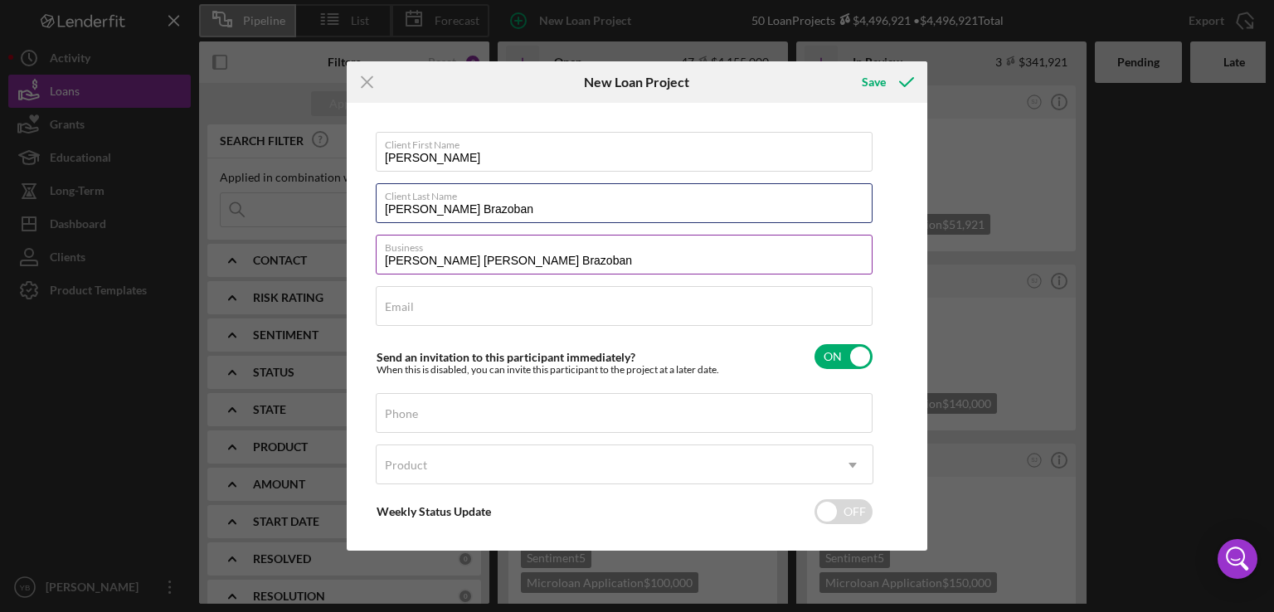
type input "[PERSON_NAME] Brazoban"
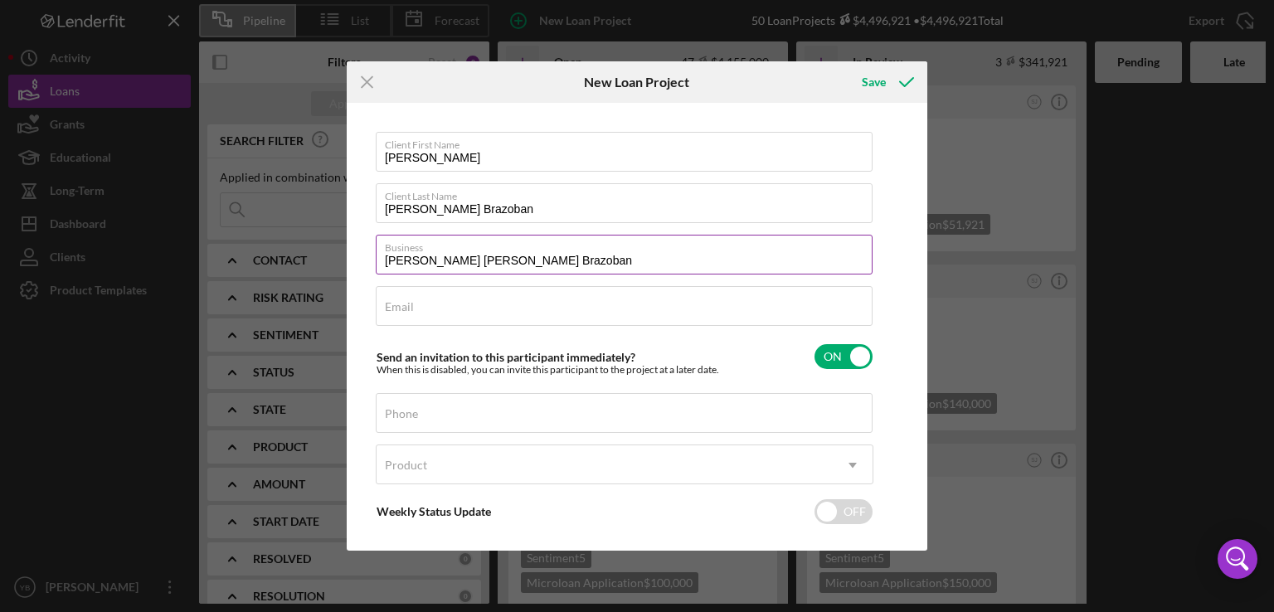
click at [485, 261] on input "[PERSON_NAME] [PERSON_NAME] Brazoban" at bounding box center [624, 255] width 497 height 40
type input "[PERSON_NAME] [PERSON_NAME] Brazoban"
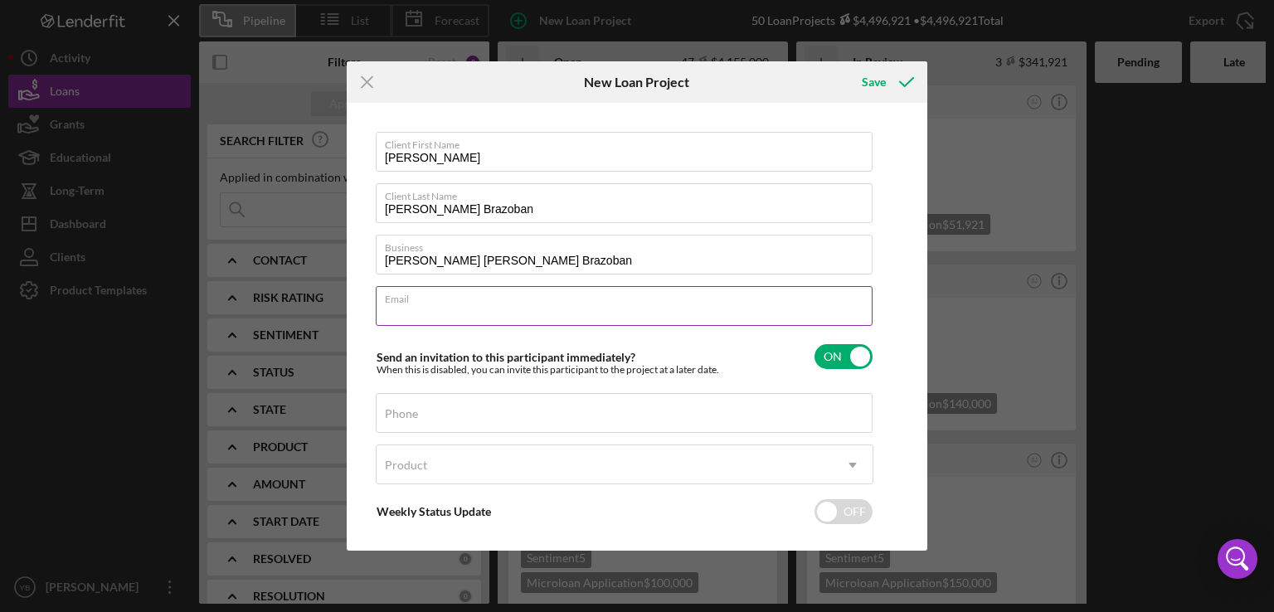
click at [506, 307] on input "Email" at bounding box center [624, 306] width 497 height 40
paste input "[EMAIL_ADDRESS][DOMAIN_NAME]"
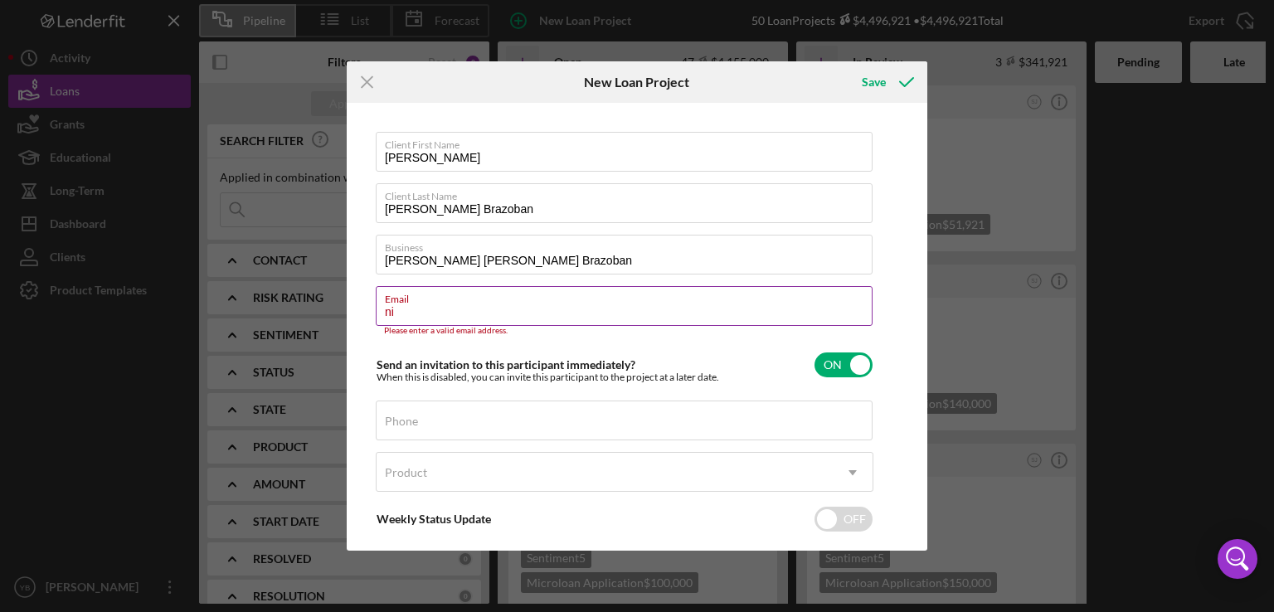
type input "n"
paste input "[EMAIL_ADDRESS][DOMAIN_NAME]"
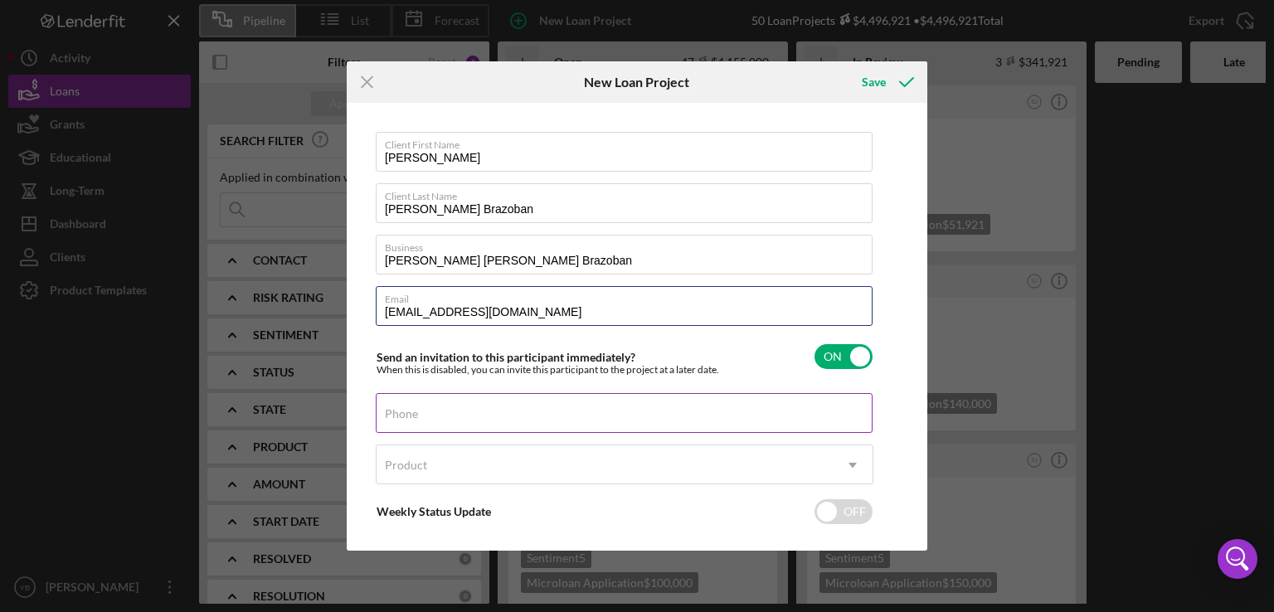
type input "[EMAIL_ADDRESS][DOMAIN_NAME]"
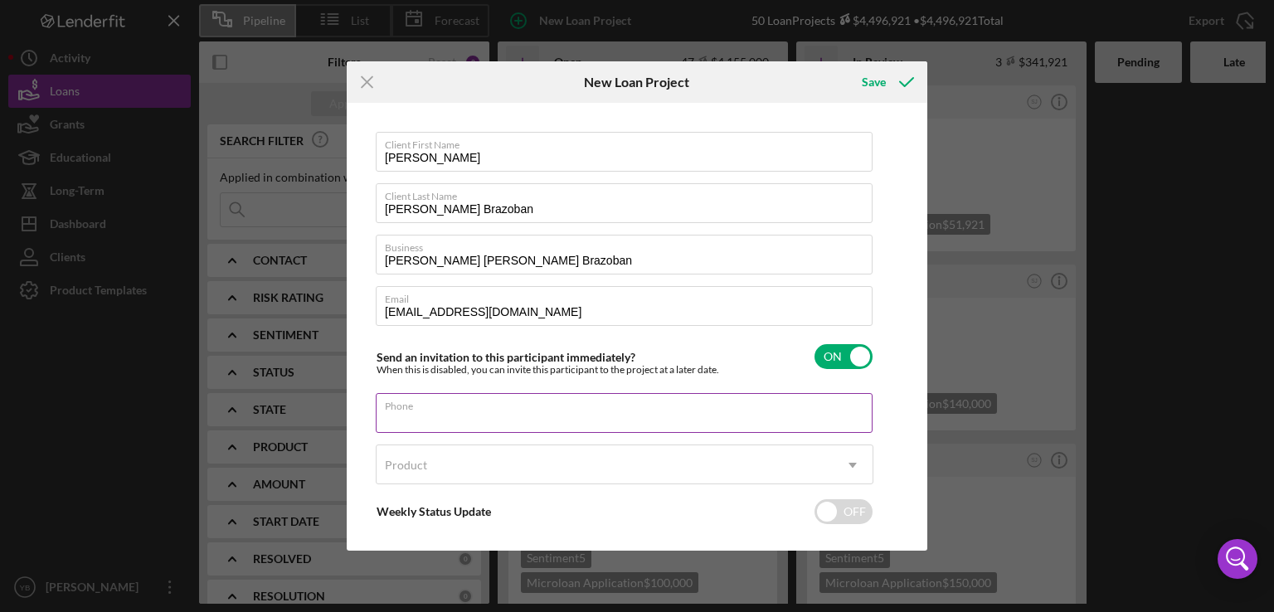
click at [477, 419] on input "Phone" at bounding box center [624, 413] width 497 height 40
click at [417, 410] on label "Phone" at bounding box center [401, 413] width 33 height 13
click at [417, 410] on input "Phone" at bounding box center [624, 413] width 497 height 40
paste input "[PHONE_NUMBER]"
type input "[PHONE_NUMBER]"
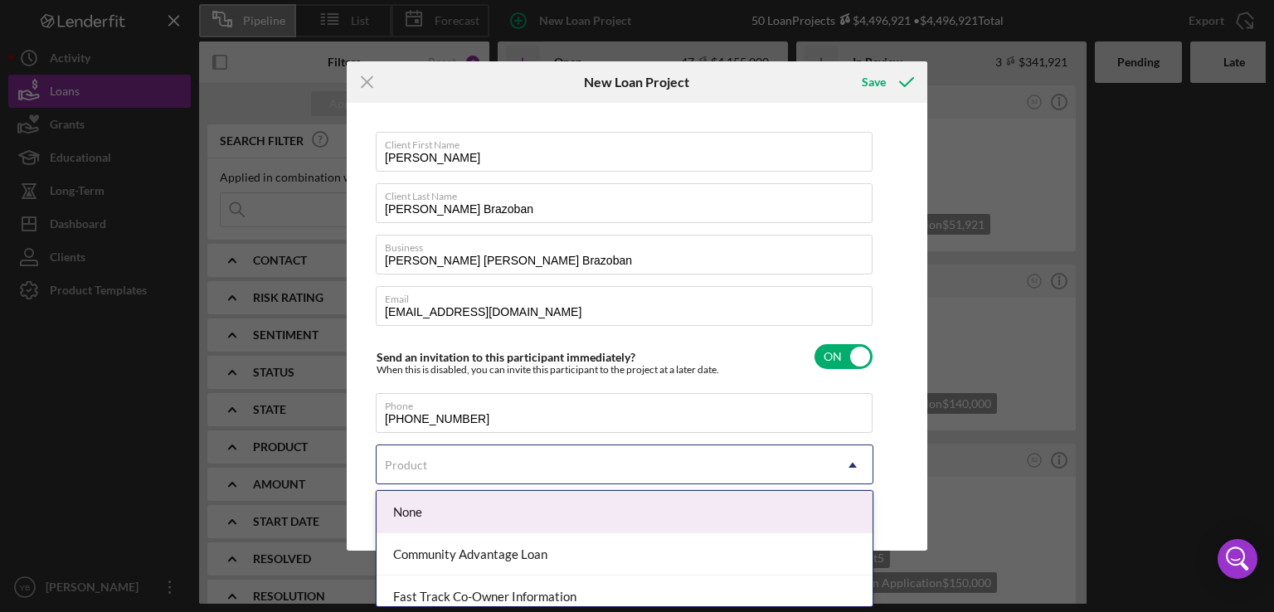
click at [851, 465] on use at bounding box center [853, 465] width 8 height 5
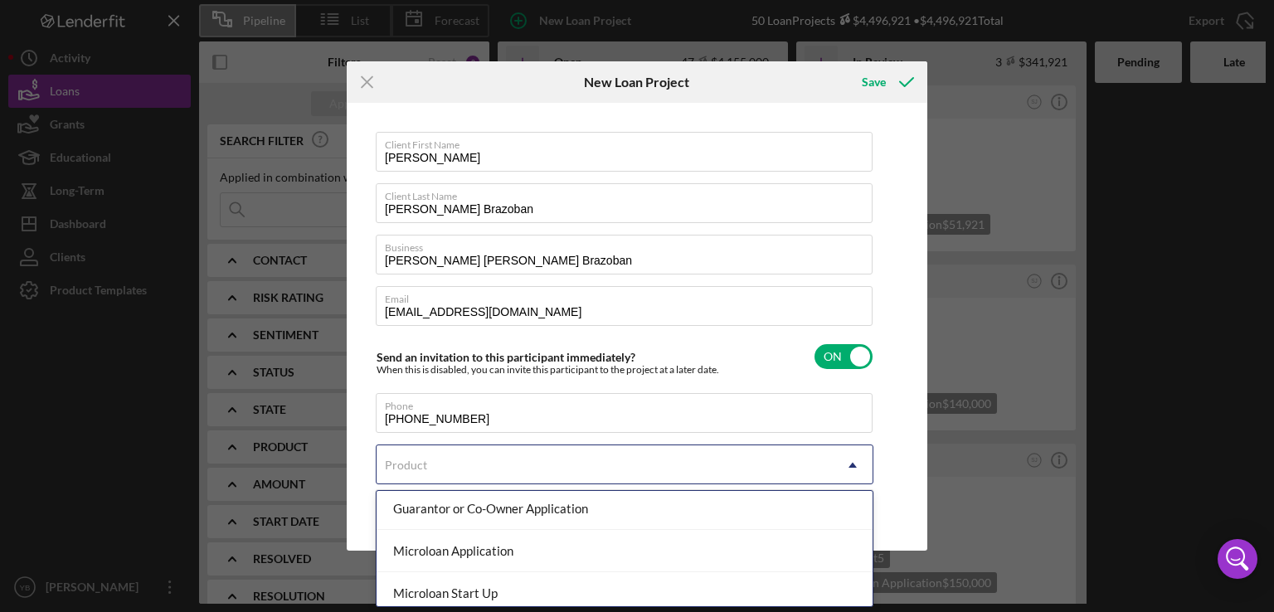
scroll to position [180, 0]
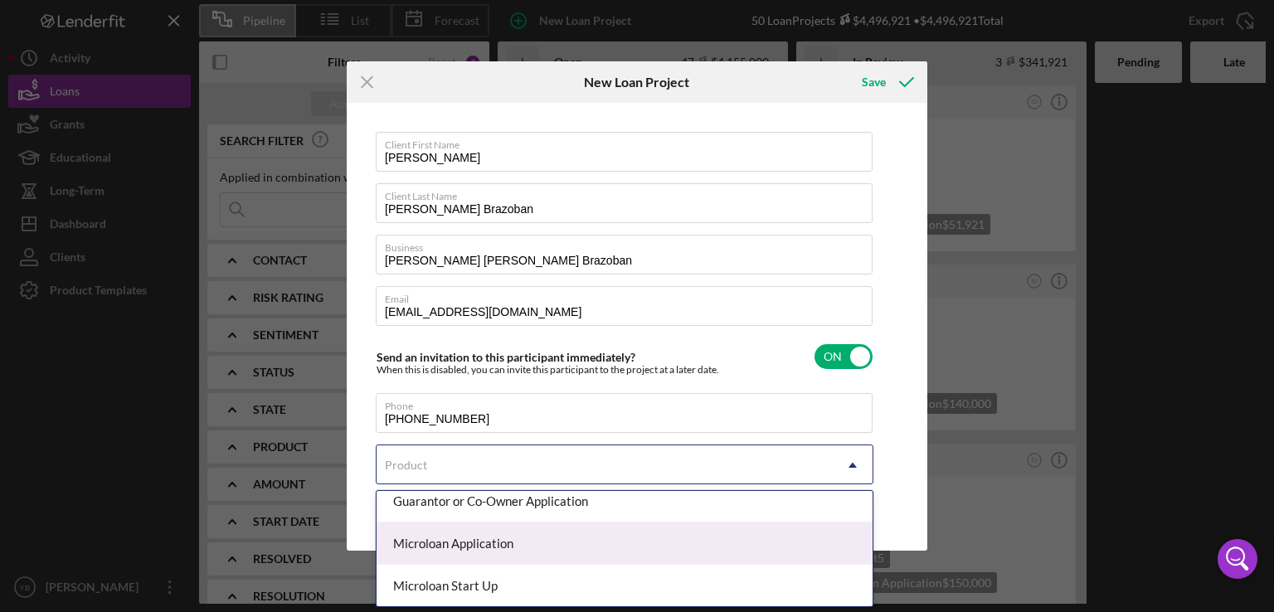
click at [494, 542] on div "Microloan Application" at bounding box center [625, 544] width 496 height 42
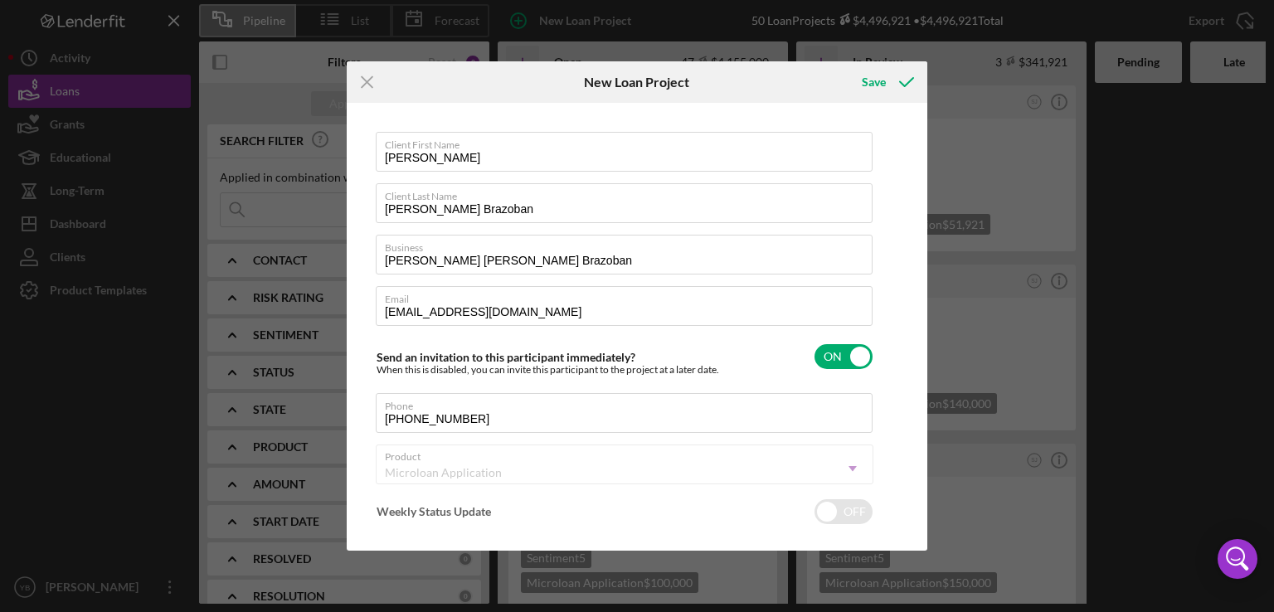
checkbox input "true"
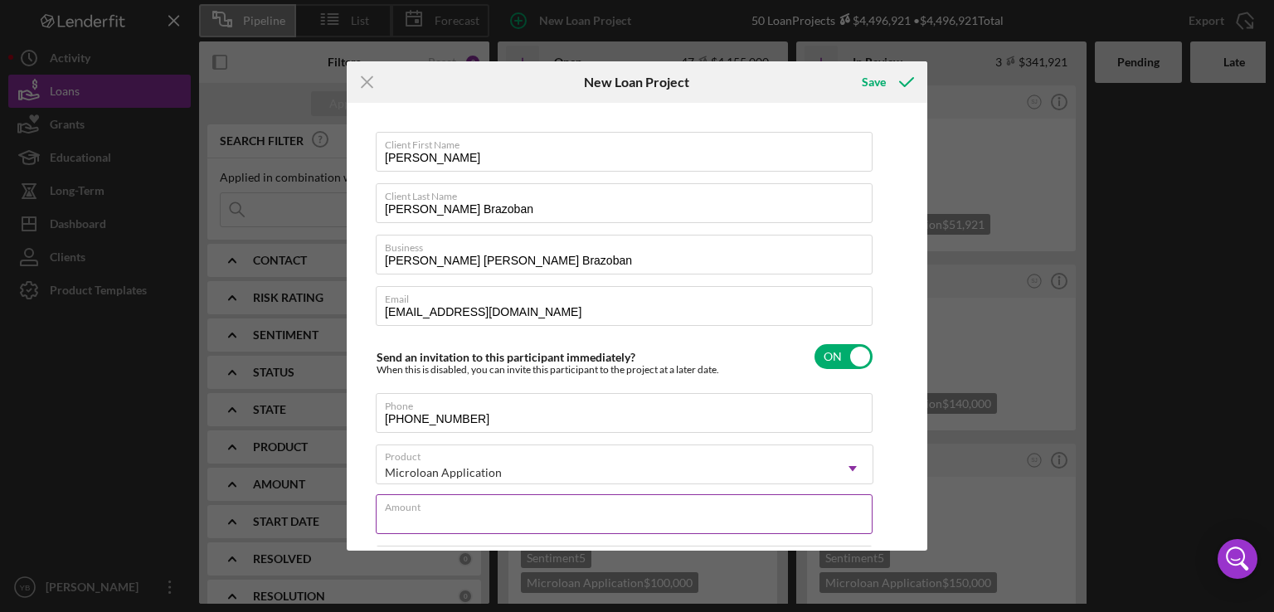
click at [592, 519] on input "Amount" at bounding box center [624, 515] width 497 height 40
type input "$10,000"
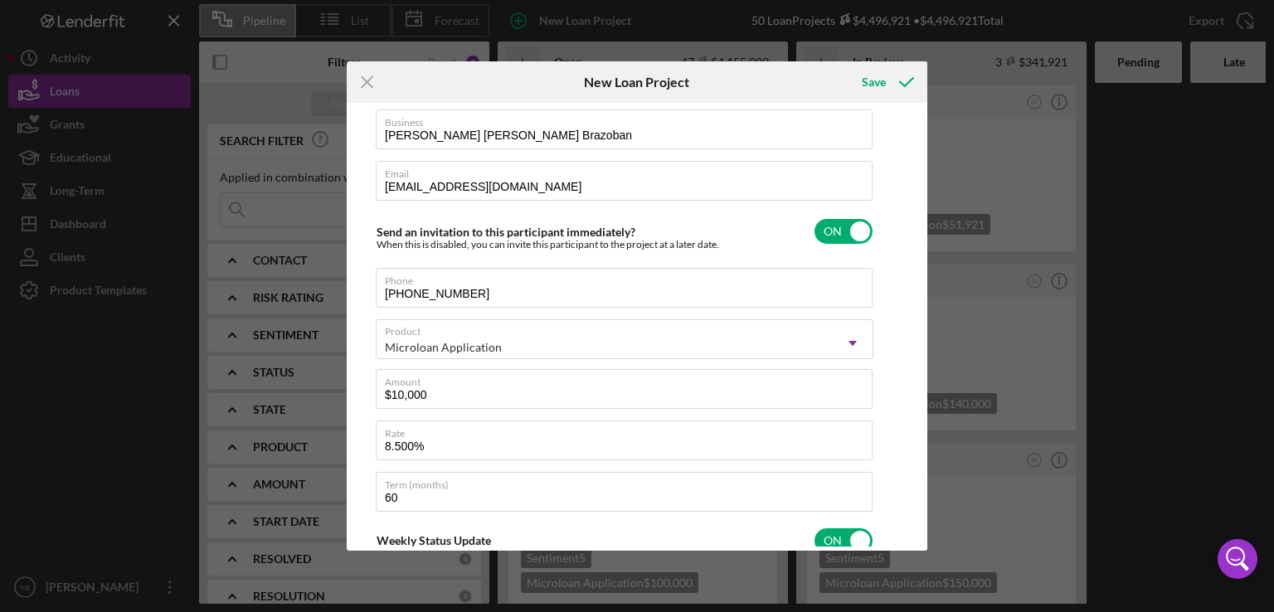
scroll to position [0, 0]
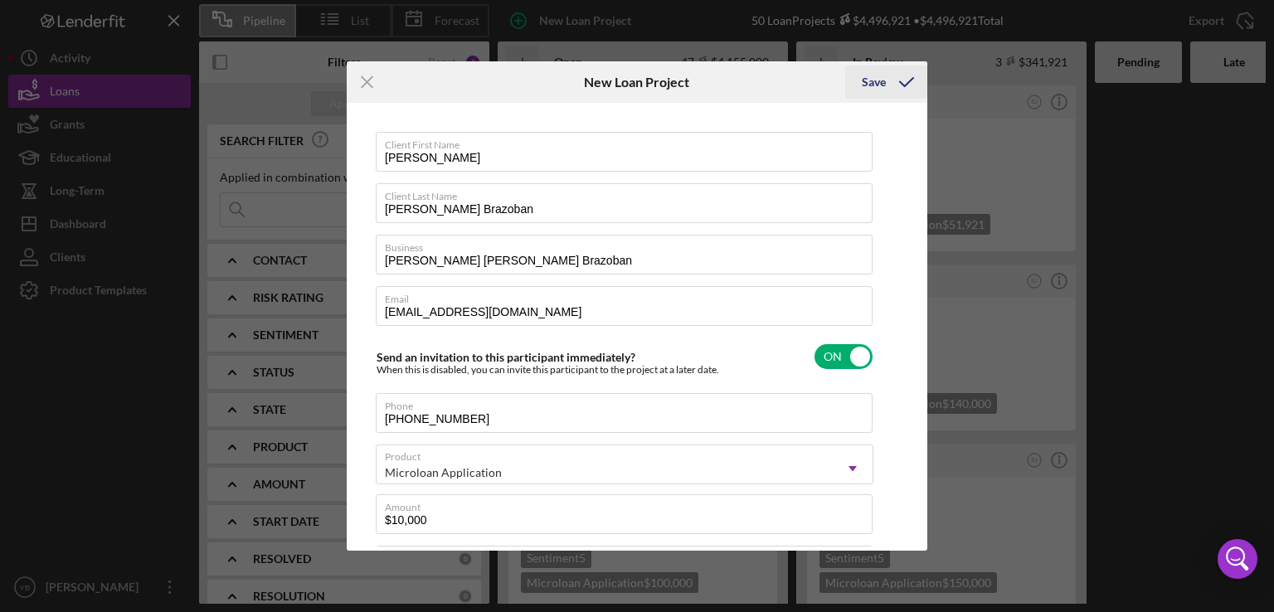
click at [883, 80] on div "Save" at bounding box center [874, 82] width 24 height 33
type textarea "Here's a snapshot of information that has been fully approved, as well as the i…"
checkbox input "false"
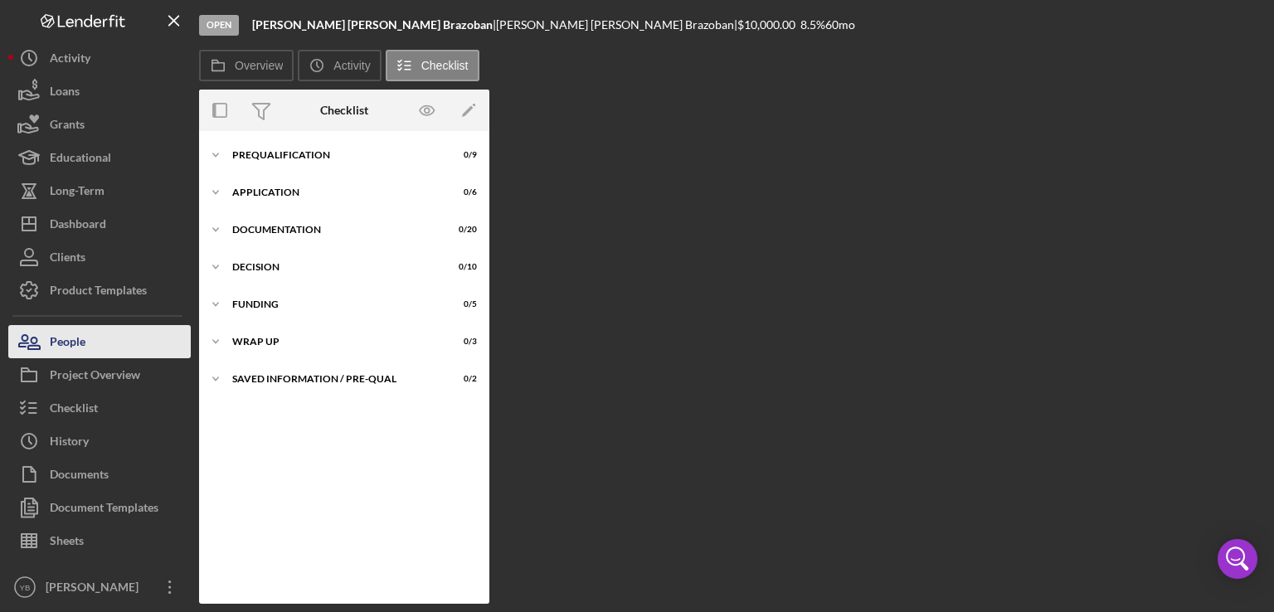
click at [76, 332] on div "People" at bounding box center [68, 343] width 36 height 37
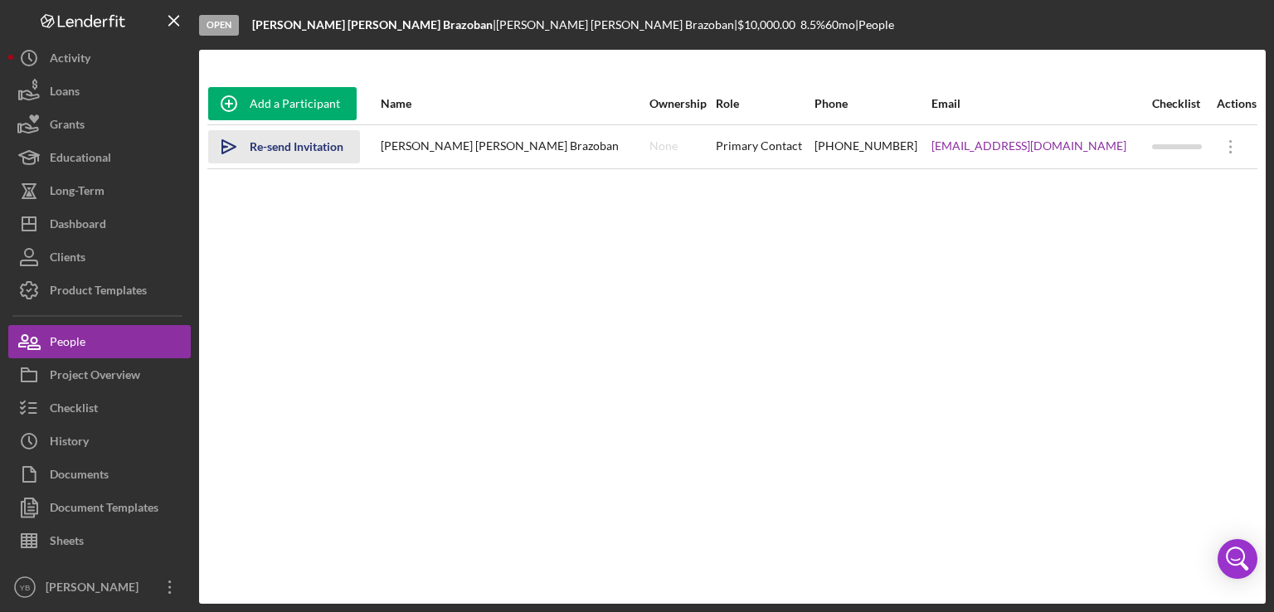
click at [319, 146] on div "Re-send Invitation" at bounding box center [297, 146] width 94 height 33
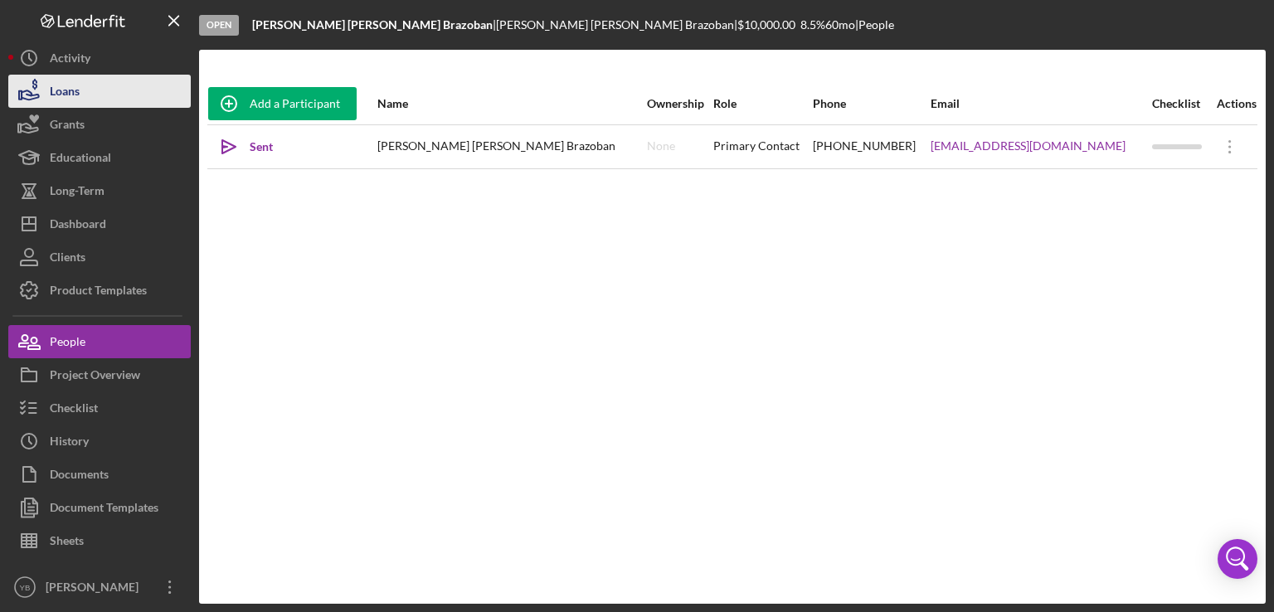
click at [80, 83] on button "Loans" at bounding box center [99, 91] width 183 height 33
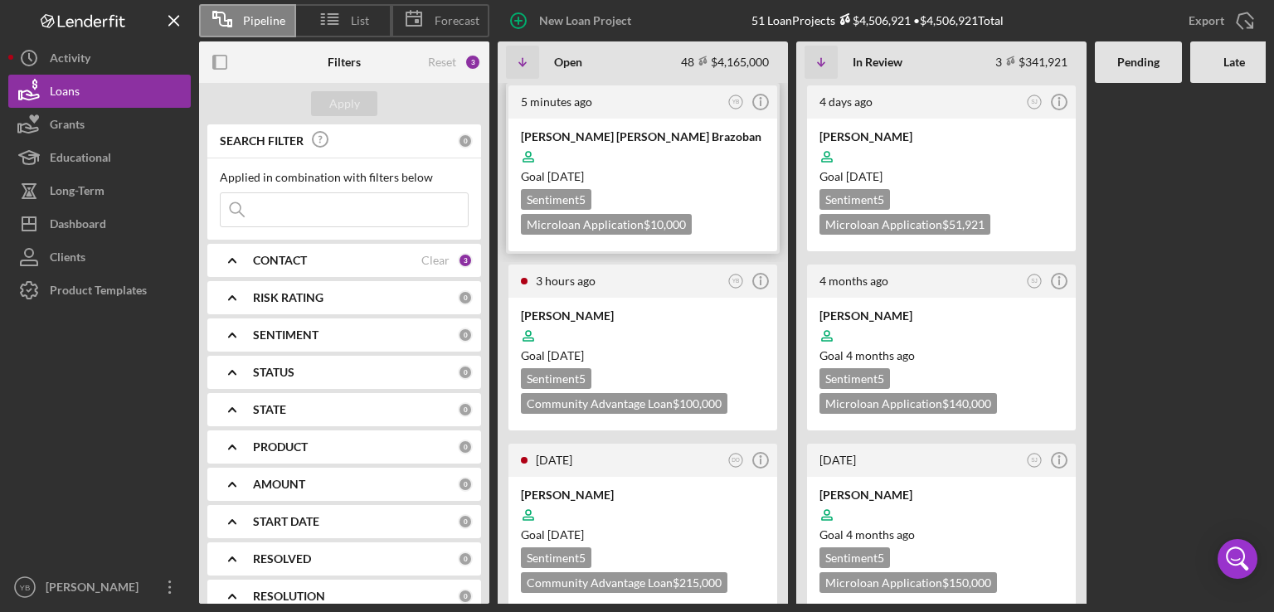
click at [713, 162] on div at bounding box center [643, 157] width 244 height 32
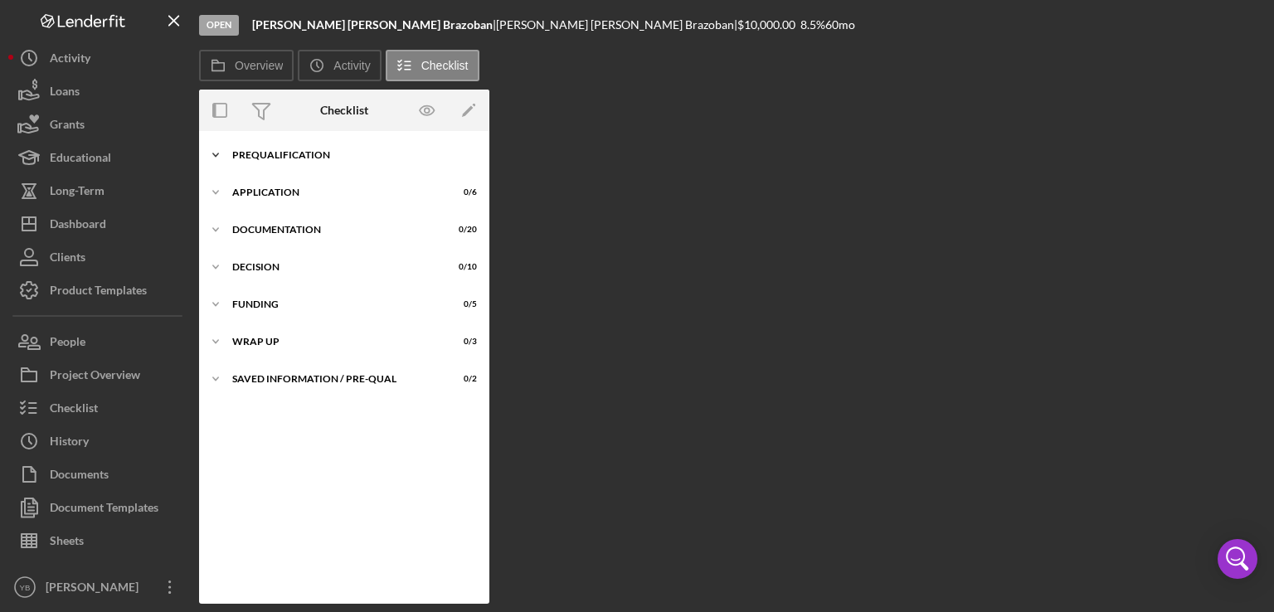
click at [319, 152] on div "Prequalification" at bounding box center [350, 155] width 236 height 10
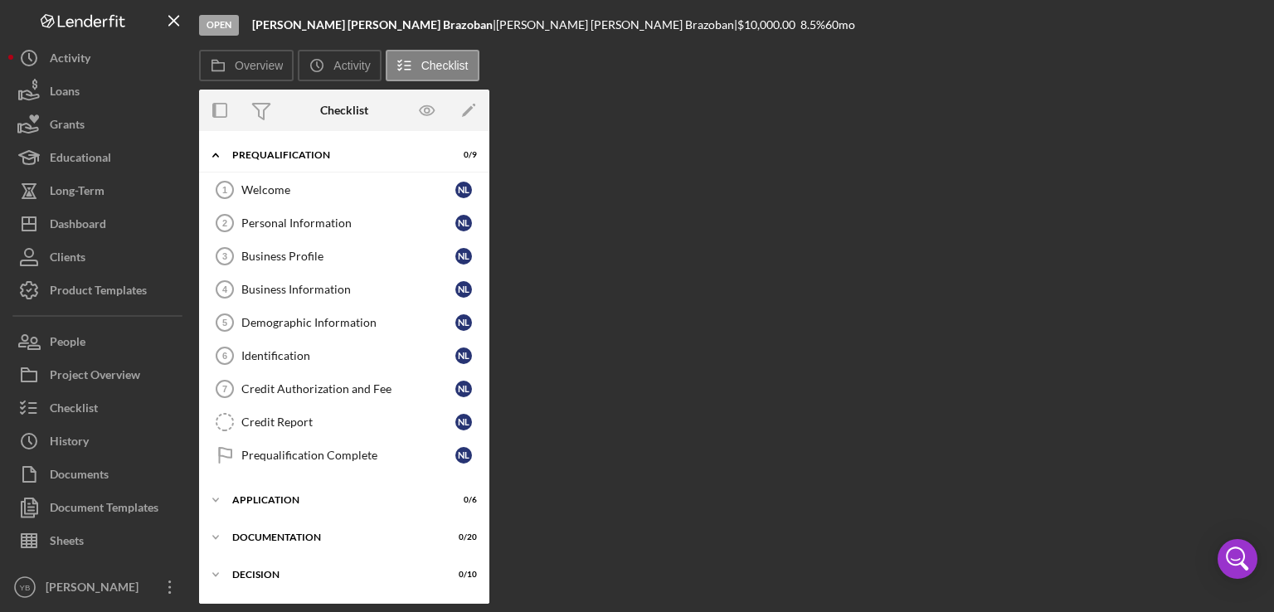
scroll to position [105, 0]
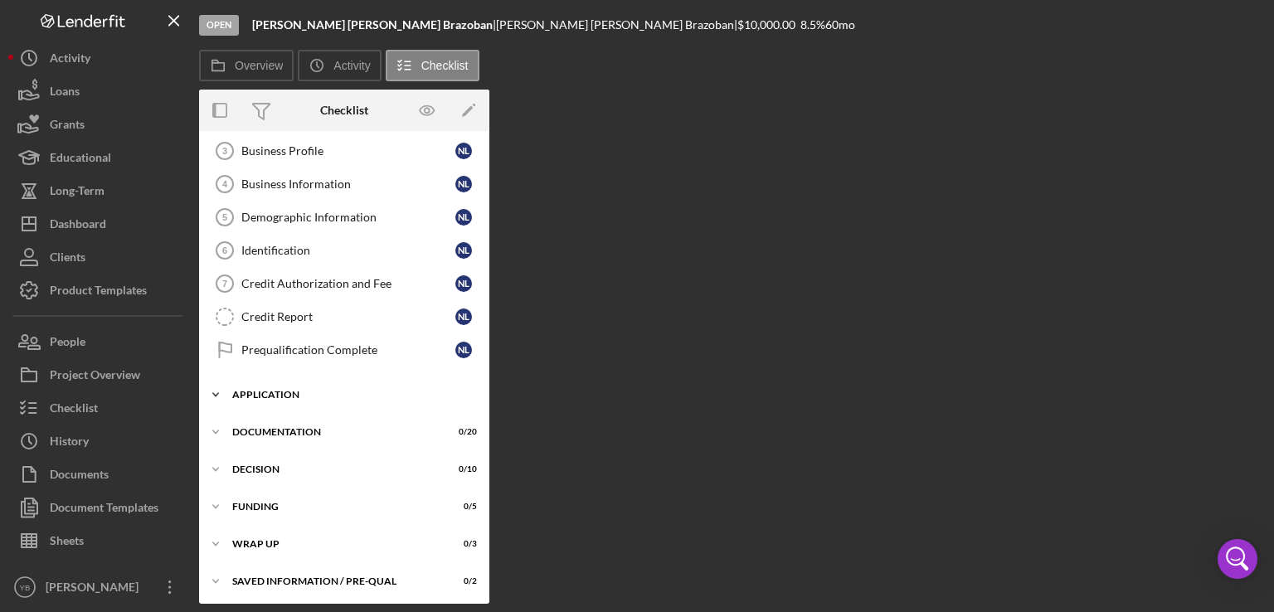
click at [291, 395] on div "Application" at bounding box center [350, 395] width 236 height 10
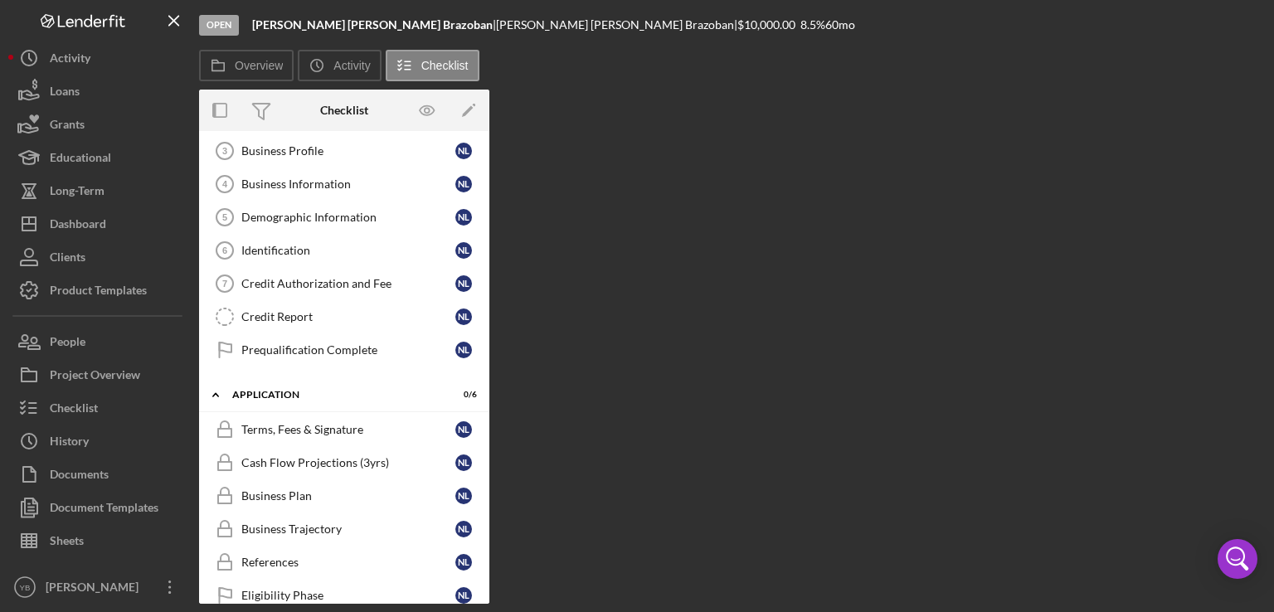
drag, startPoint x: 482, startPoint y: 368, endPoint x: 483, endPoint y: 274, distance: 93.8
click at [483, 274] on div "Welcome 1 Welcome N L Personal Information 2 Personal Information N L Business …" at bounding box center [344, 221] width 290 height 307
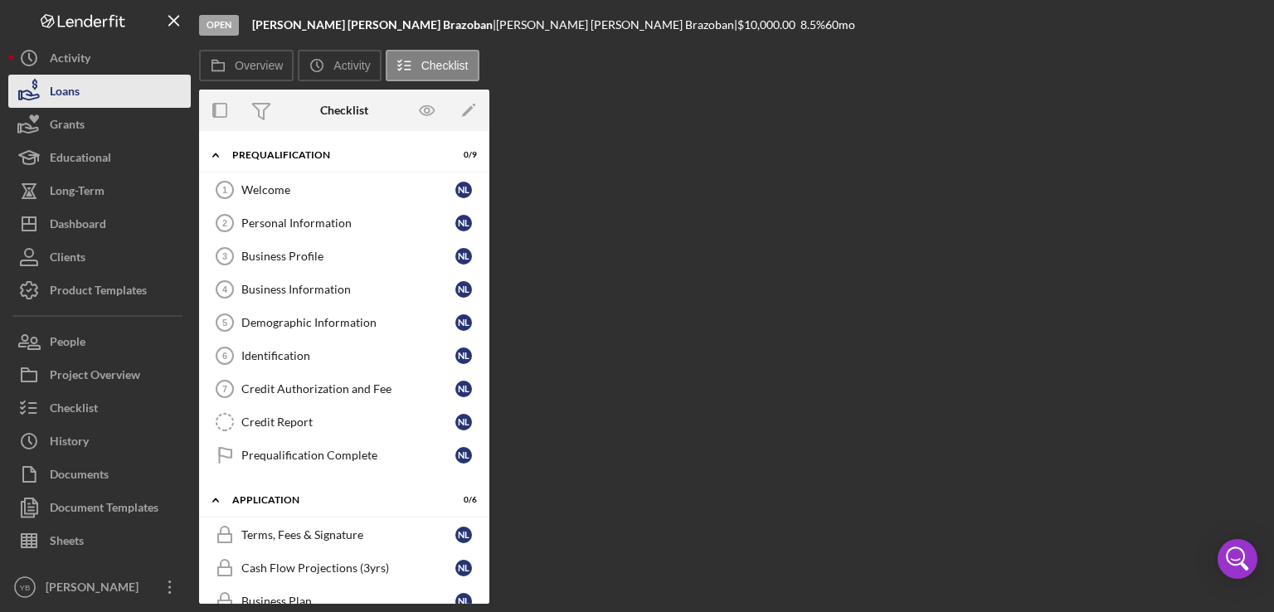
click at [93, 87] on button "Loans" at bounding box center [99, 91] width 183 height 33
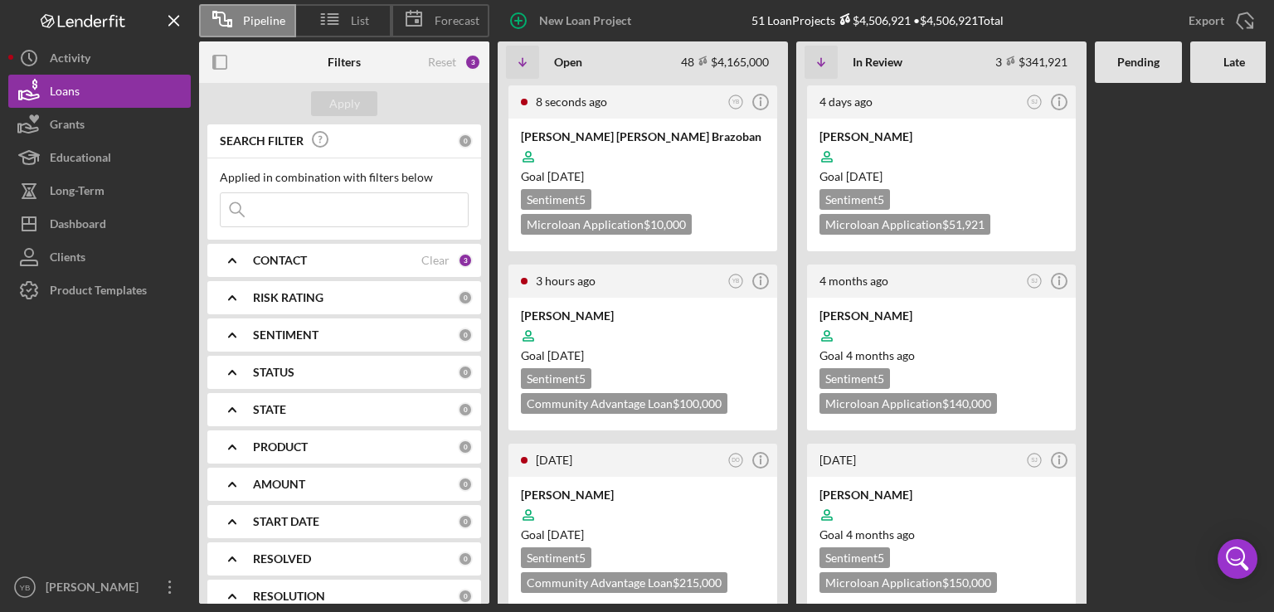
click at [1128, 237] on div at bounding box center [1138, 343] width 87 height 521
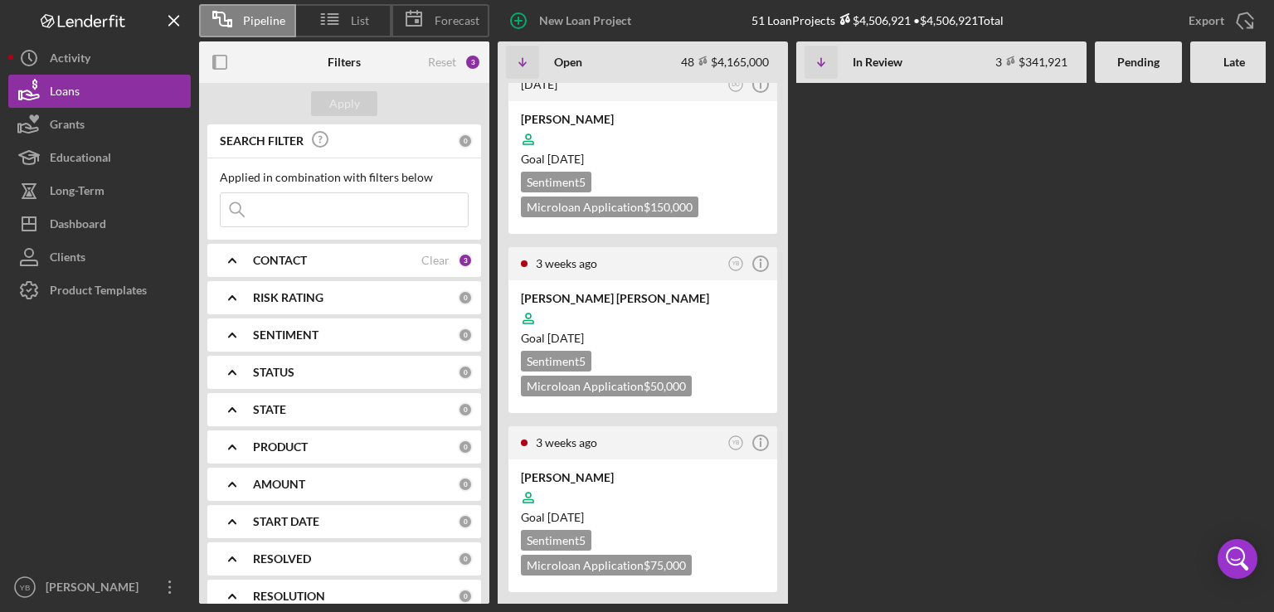
scroll to position [3020, 0]
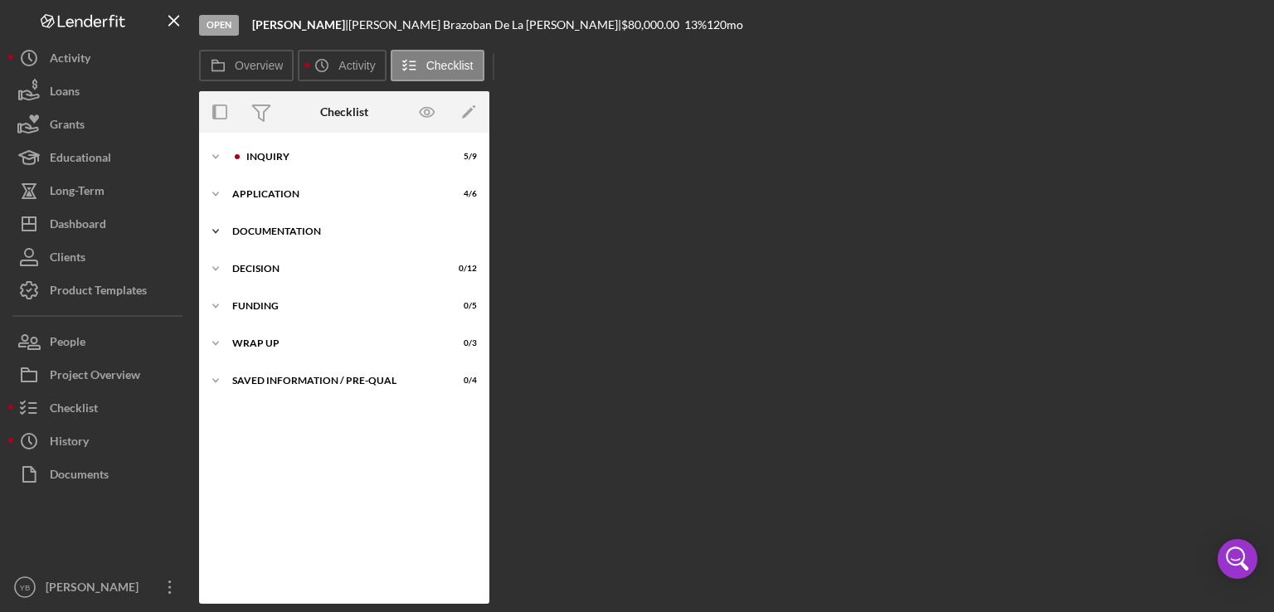
click at [278, 233] on div "Documentation" at bounding box center [350, 232] width 236 height 10
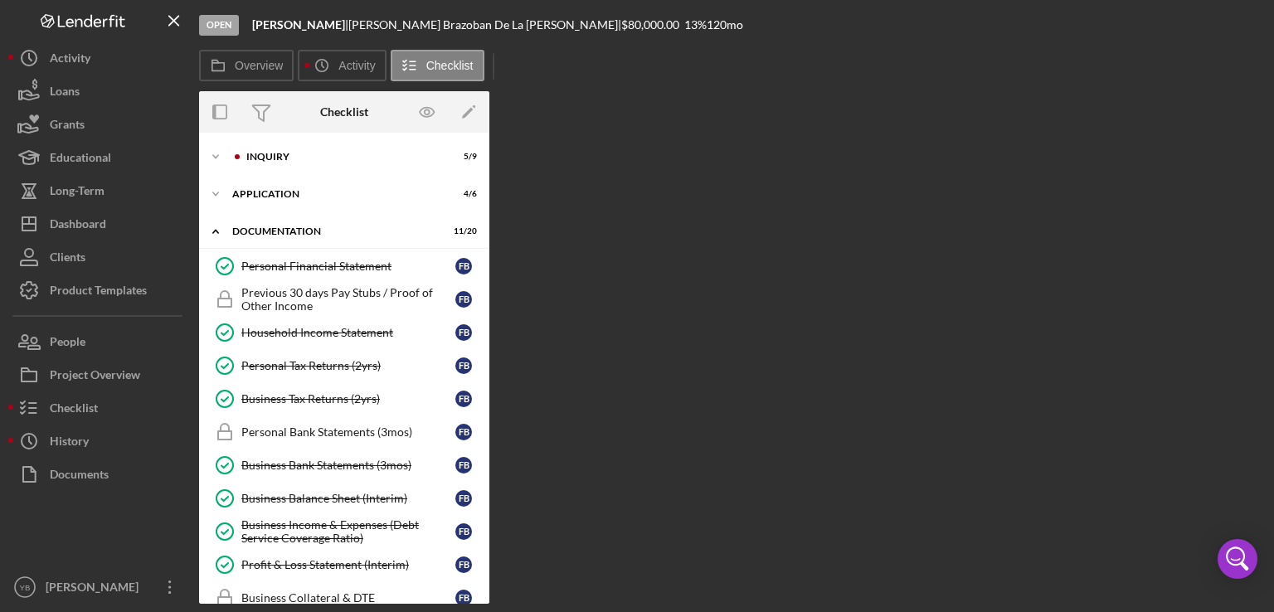
click at [485, 356] on div "Overview Internal Workflow Stage Open Icon/Dropdown Arrow Archive (can unarchiv…" at bounding box center [732, 347] width 1067 height 513
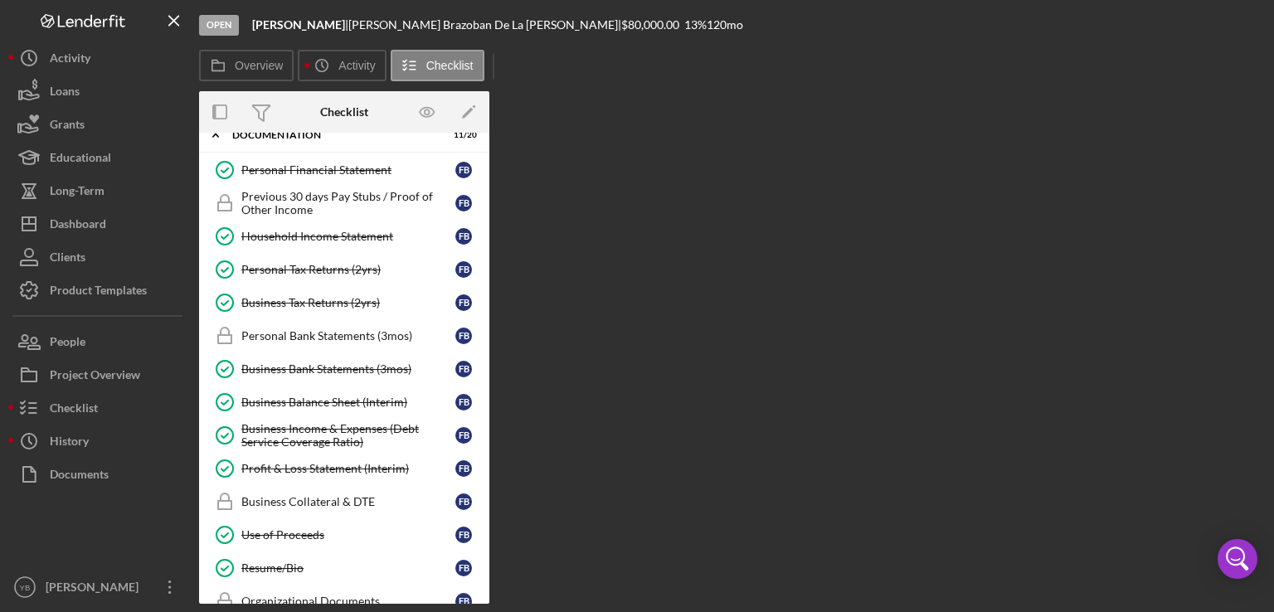
scroll to position [95, 0]
click at [368, 399] on div "Business Balance Sheet (Interim)" at bounding box center [348, 403] width 214 height 13
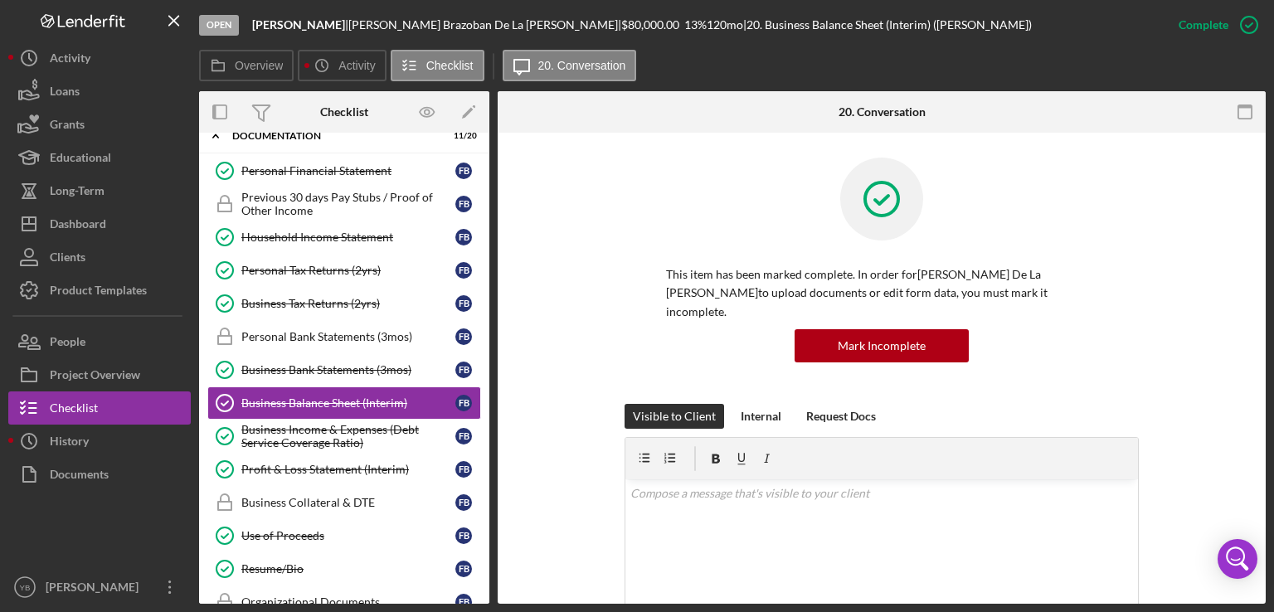
drag, startPoint x: 1266, startPoint y: 295, endPoint x: 1253, endPoint y: 447, distance: 152.4
click at [1253, 447] on div "Open [PERSON_NAME] | [PERSON_NAME] De La [PERSON_NAME] | $80,000.00 13 % 120 mo…" at bounding box center [637, 306] width 1274 height 612
click at [1172, 366] on div "This item has been marked complete. In order for [PERSON_NAME] De La [PERSON_NA…" at bounding box center [882, 281] width 719 height 246
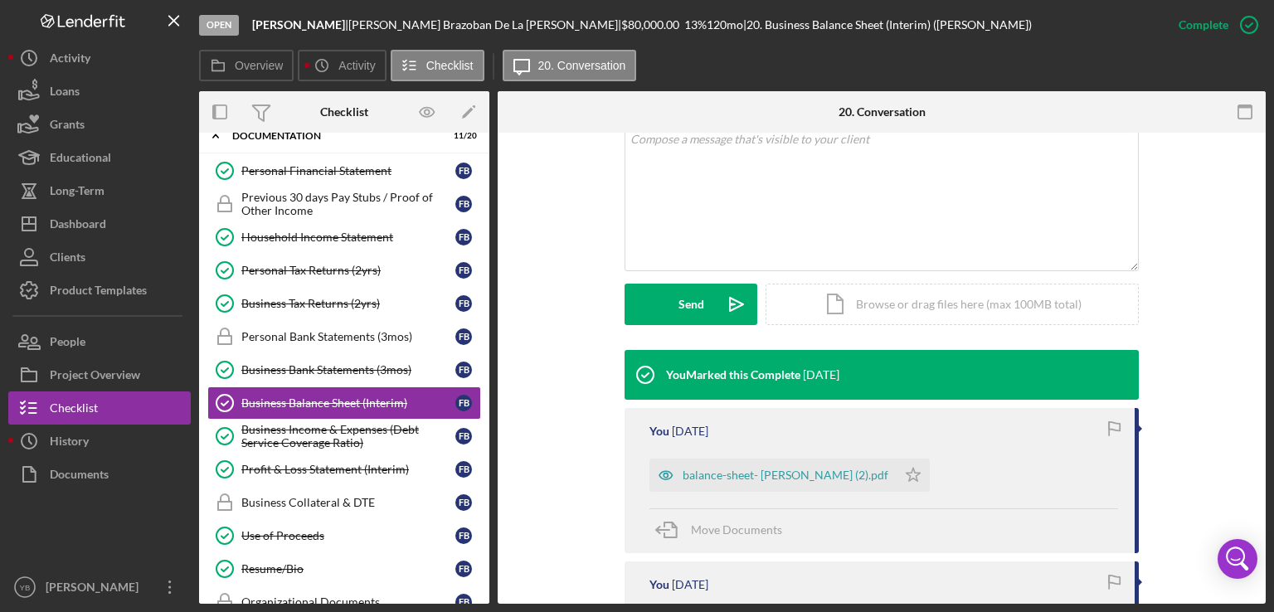
scroll to position [365, 0]
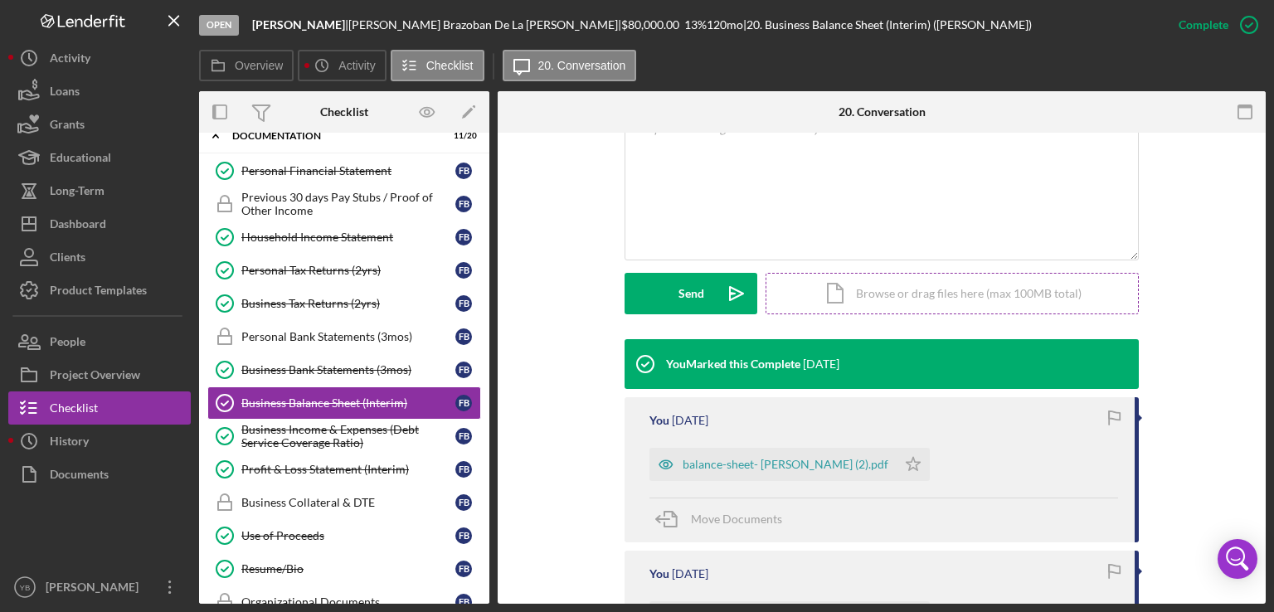
click at [988, 282] on div "Icon/Document Browse or drag files here (max 100MB total) Tap to choose files o…" at bounding box center [952, 293] width 373 height 41
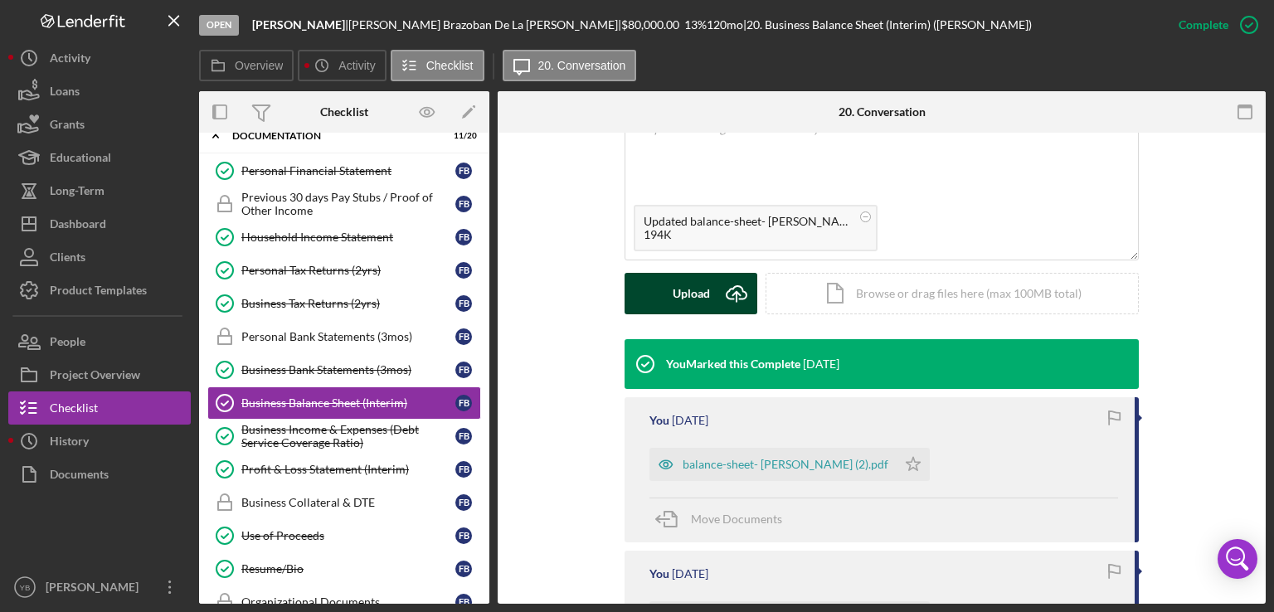
click at [704, 273] on div "Upload" at bounding box center [691, 293] width 37 height 41
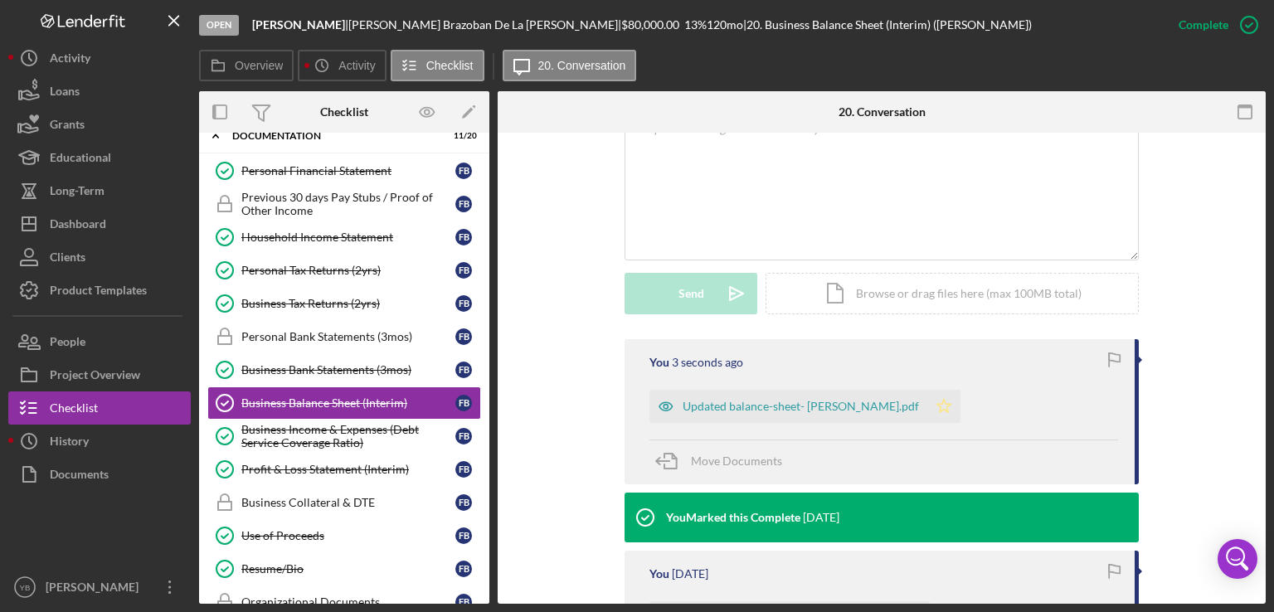
click at [952, 399] on polygon "button" at bounding box center [945, 405] width 14 height 13
click at [1204, 26] on div "Mark Incomplete" at bounding box center [1184, 24] width 89 height 33
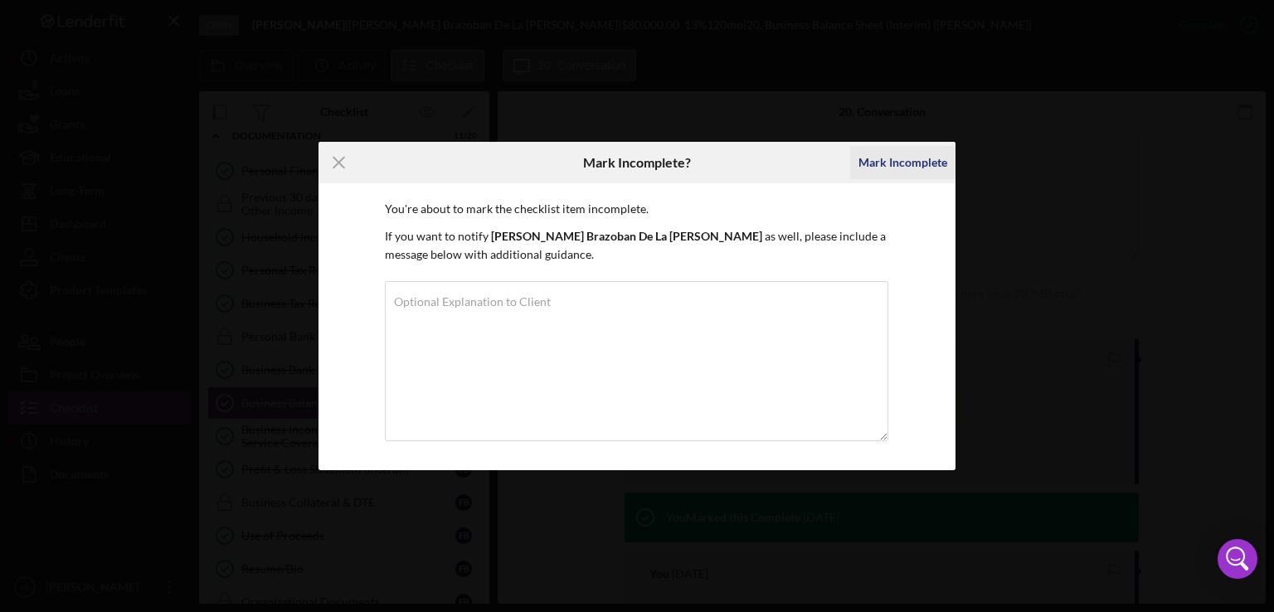
click at [913, 169] on div "Mark Incomplete" at bounding box center [903, 162] width 89 height 33
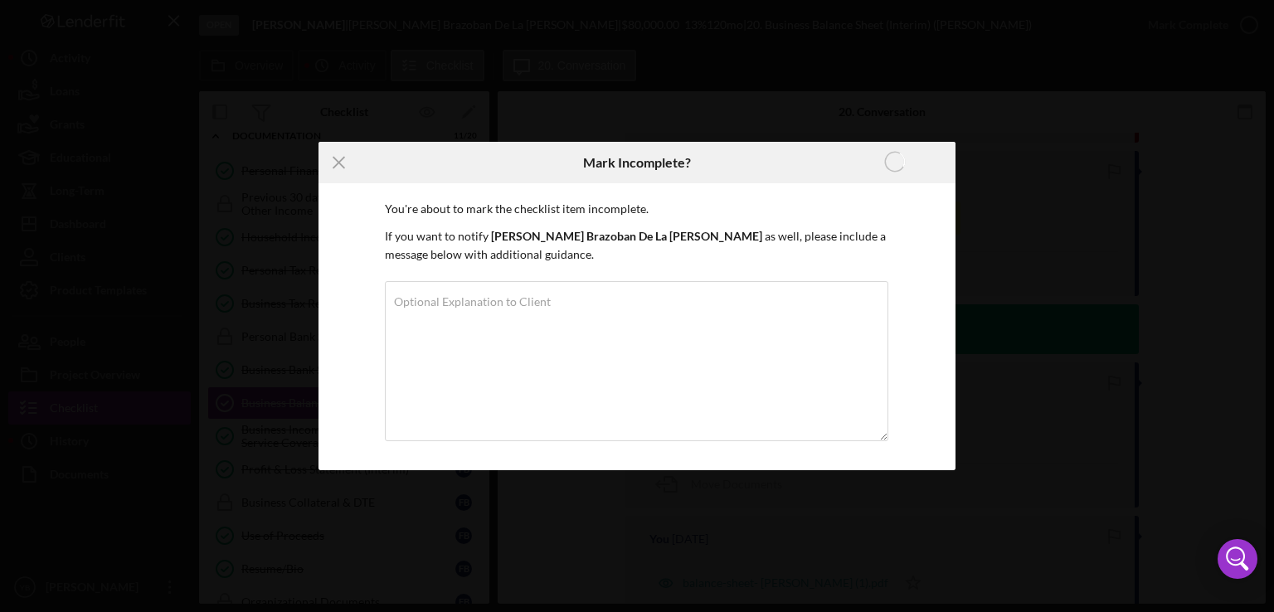
scroll to position [136, 0]
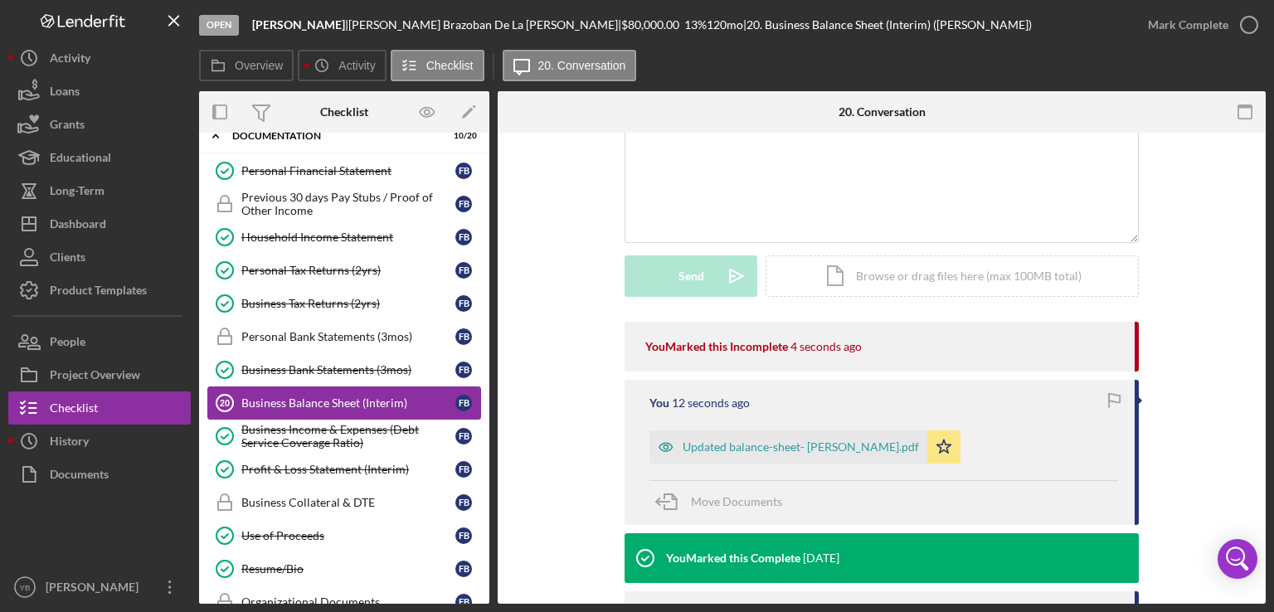
click at [324, 397] on div "Business Balance Sheet (Interim)" at bounding box center [348, 403] width 214 height 13
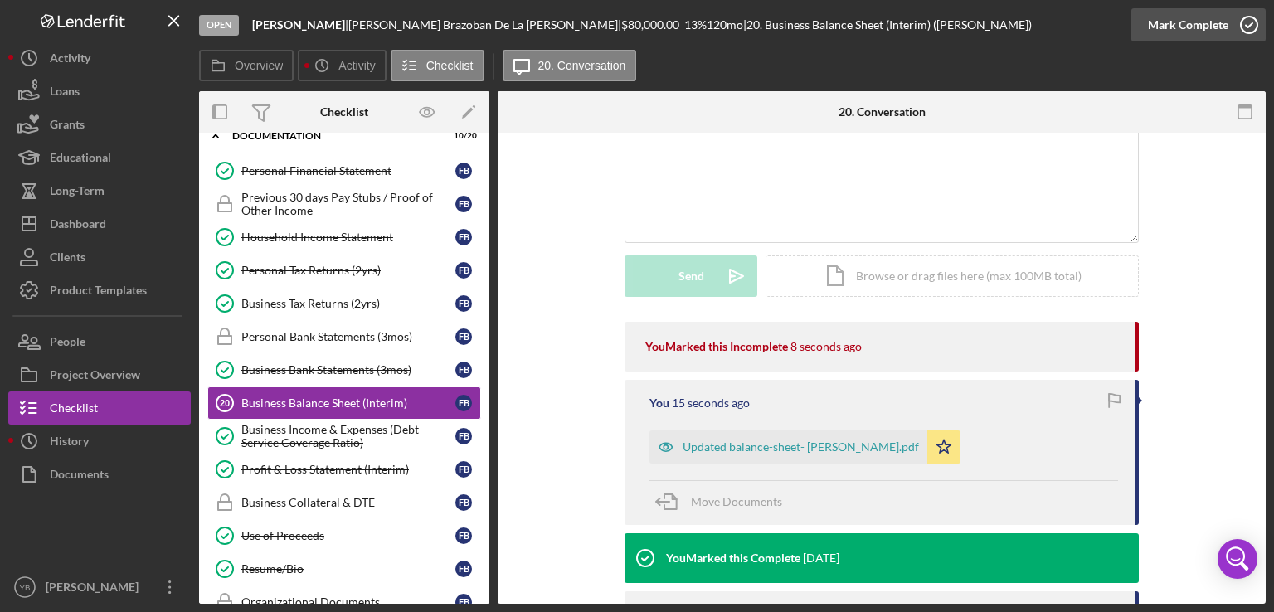
click at [1245, 14] on icon "button" at bounding box center [1249, 24] width 41 height 41
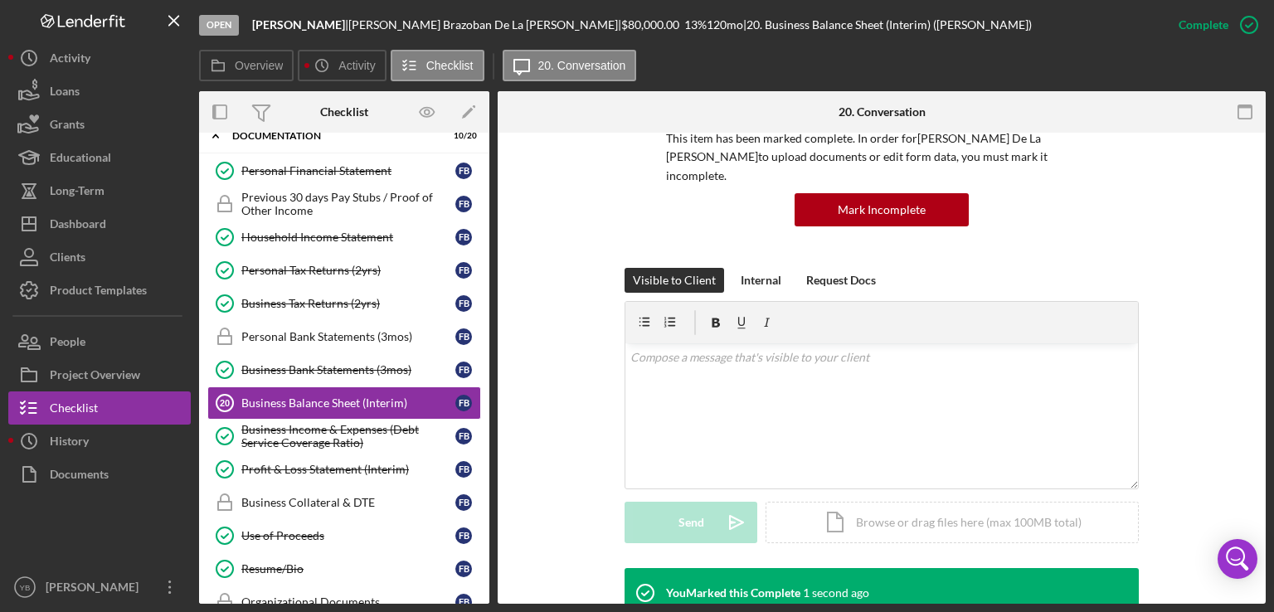
scroll to position [365, 0]
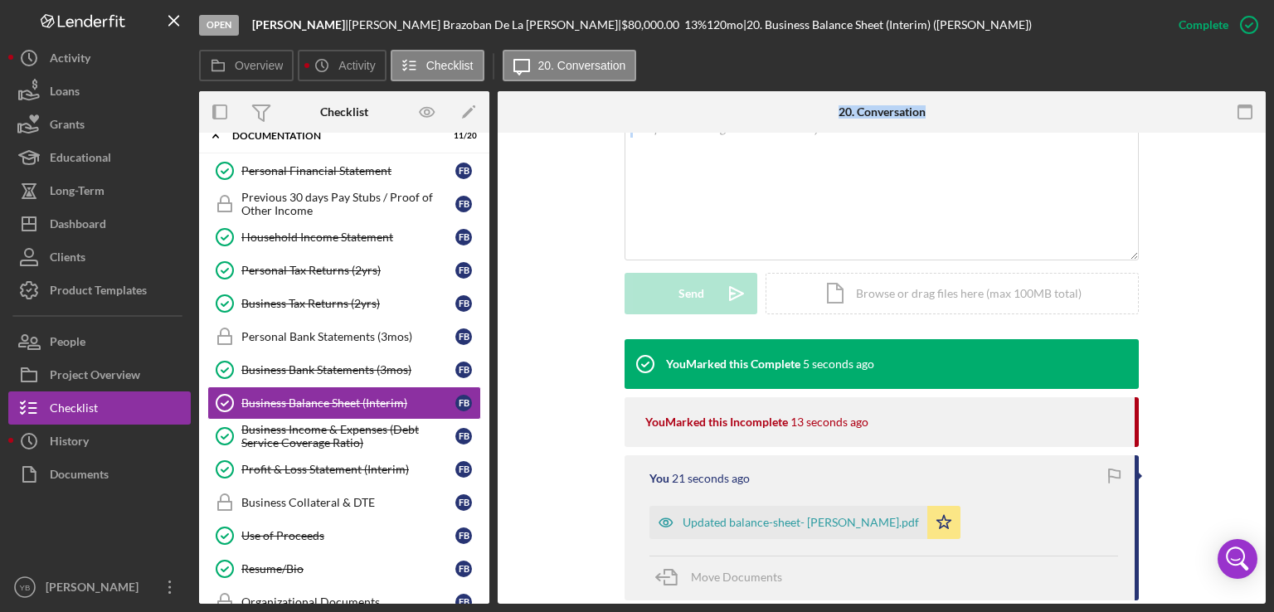
drag, startPoint x: 491, startPoint y: 390, endPoint x: 499, endPoint y: 299, distance: 91.6
click at [499, 299] on div "Overview Internal Workflow Stage Open Icon/Dropdown Arrow Archive (can unarchiv…" at bounding box center [732, 347] width 1067 height 513
